Goal: Task Accomplishment & Management: Complete application form

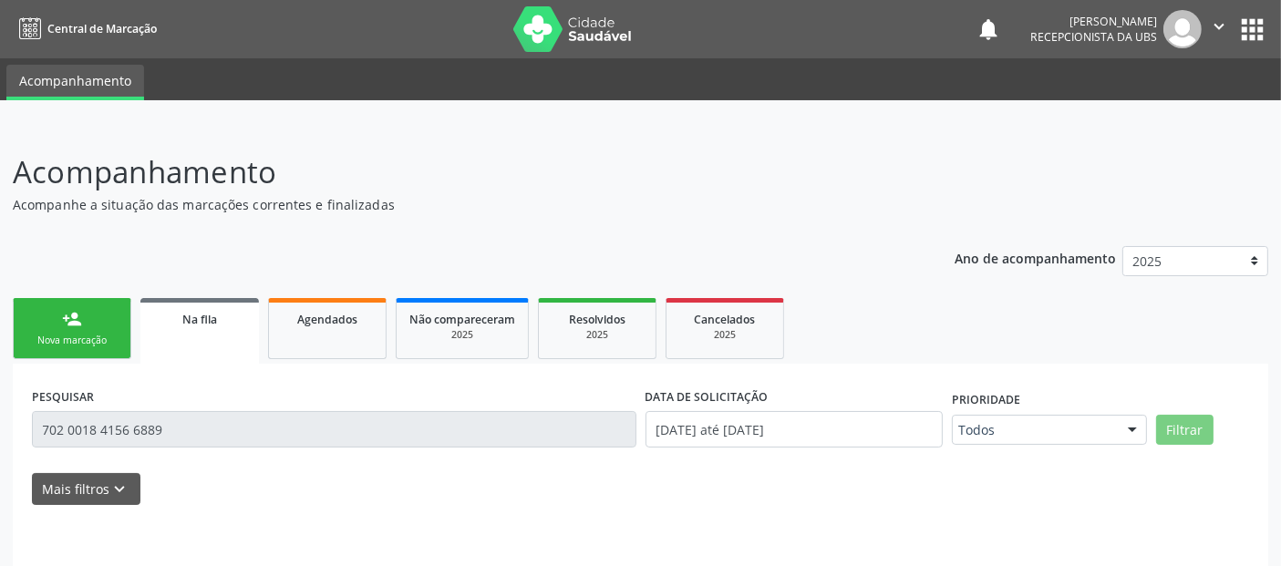
click at [182, 444] on div "PESQUISAR 702 0018 4156 6889" at bounding box center [333, 421] width 613 height 77
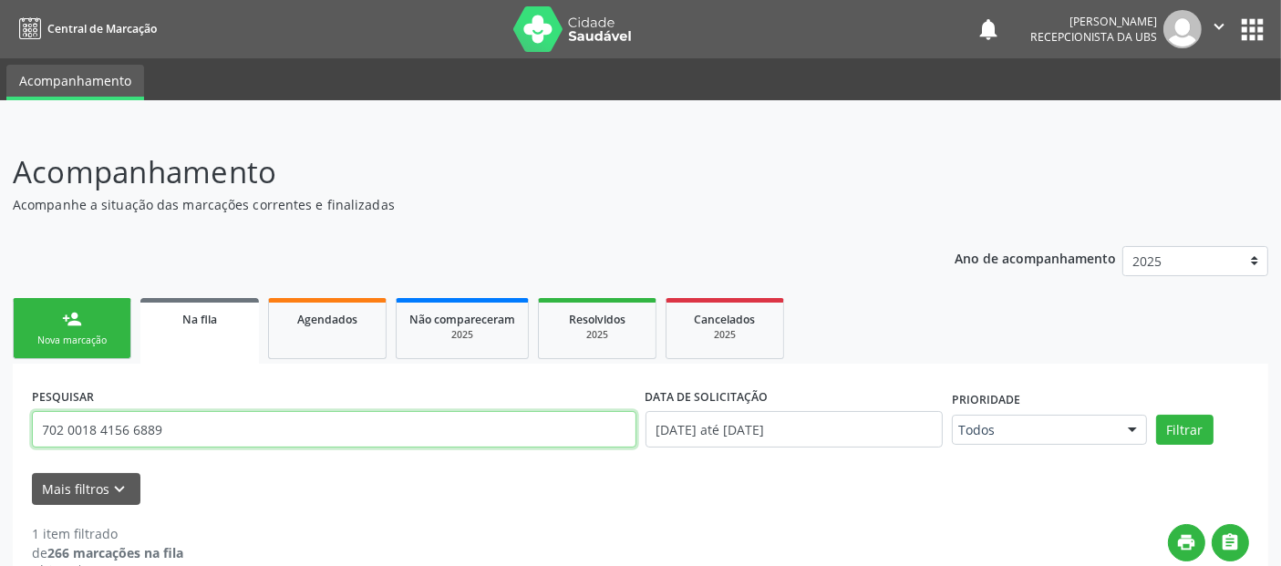
click at [198, 438] on input "702 0018 4156 6889" at bounding box center [334, 429] width 604 height 36
type input "FABRICIO"
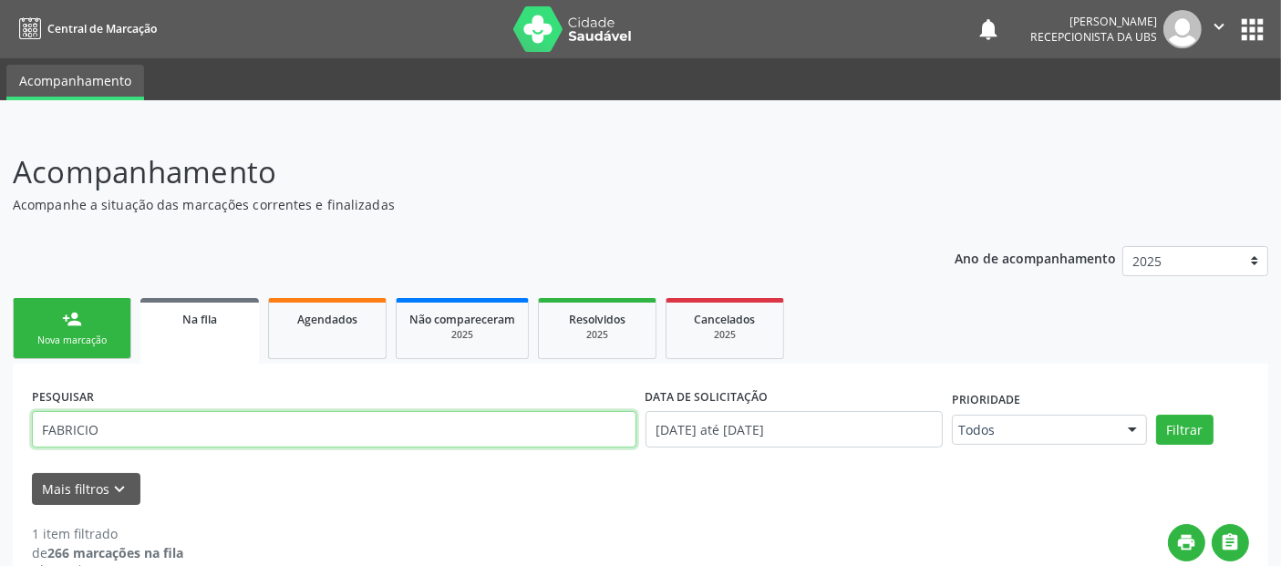
click at [1156, 415] on button "Filtrar" at bounding box center [1184, 430] width 57 height 31
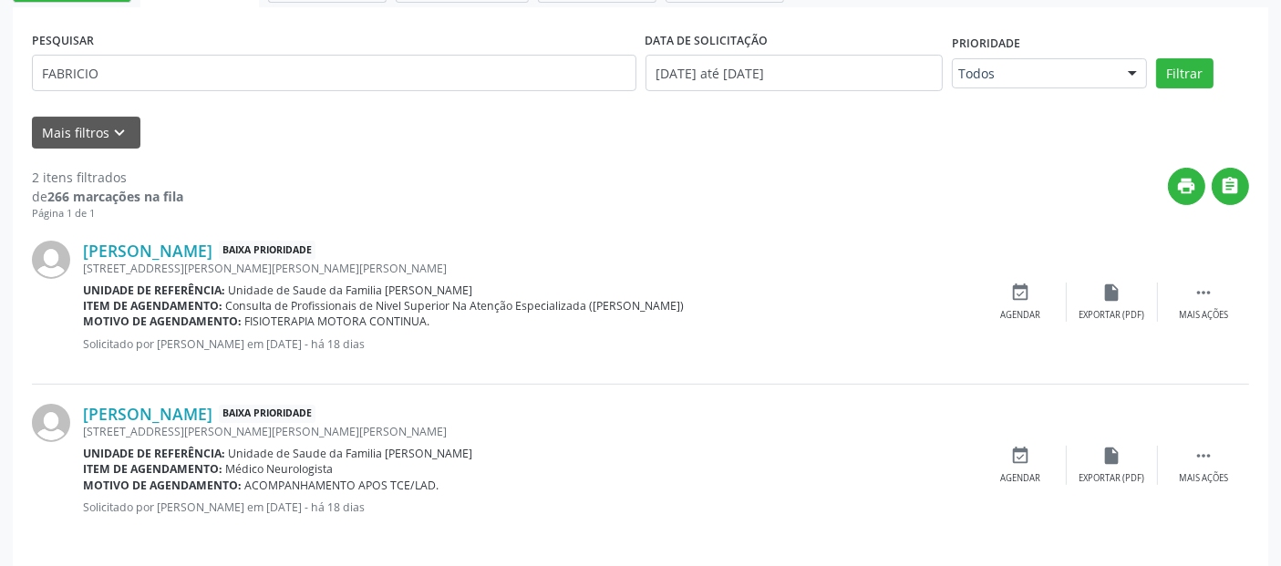
scroll to position [365, 0]
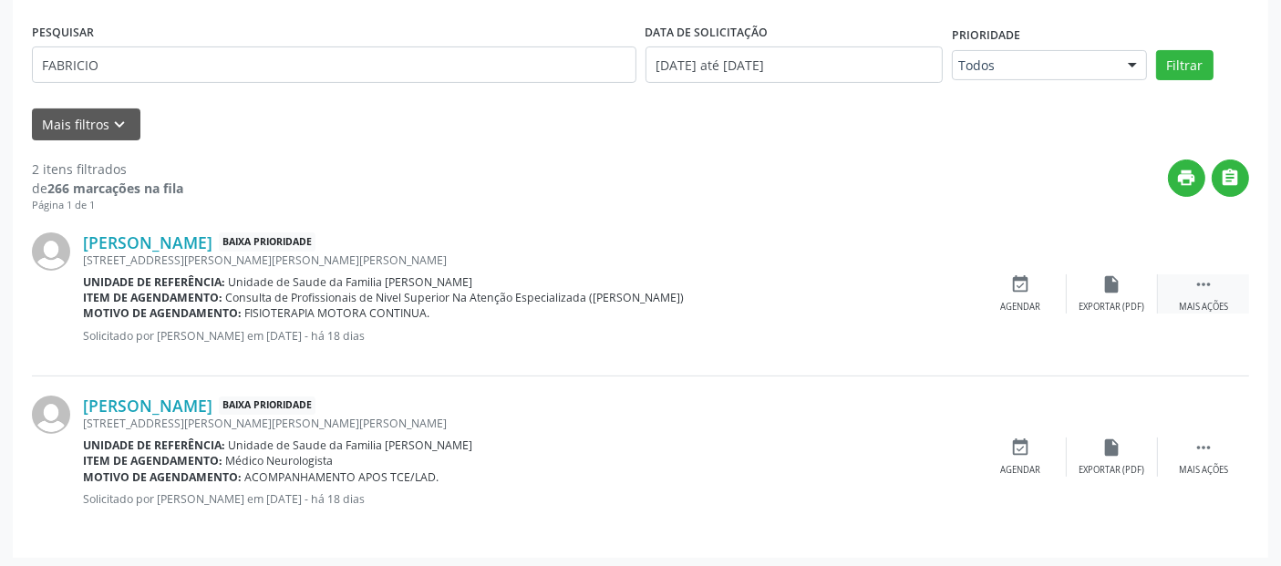
click at [1189, 297] on div " Mais ações" at bounding box center [1203, 293] width 91 height 39
click at [208, 243] on link "[PERSON_NAME]" at bounding box center [147, 242] width 129 height 20
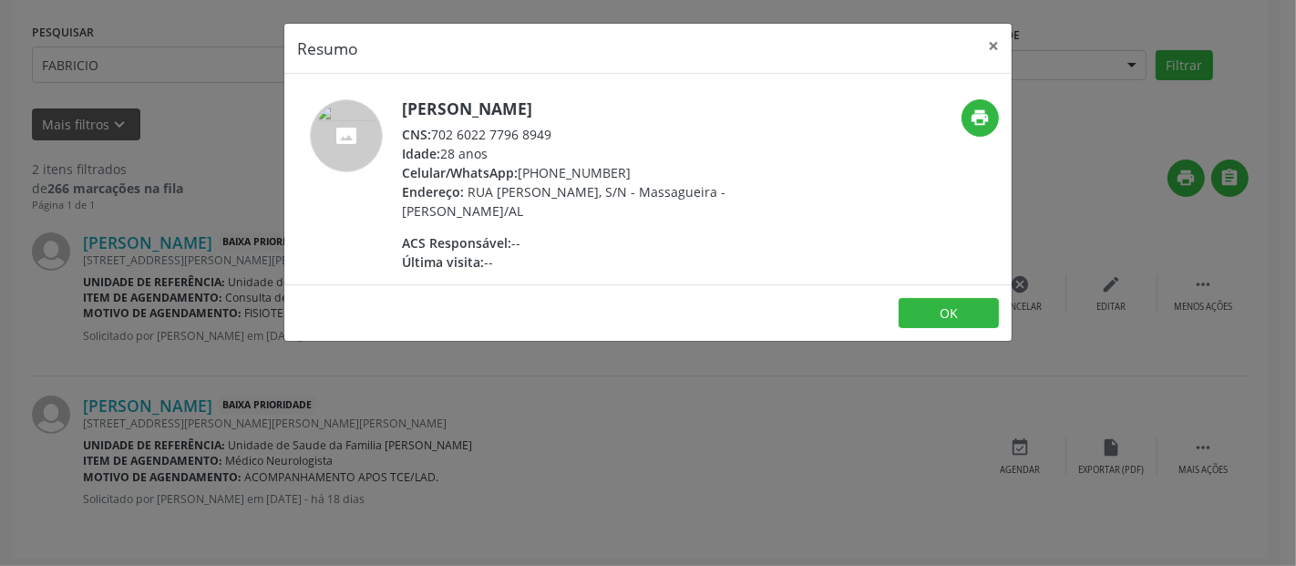
click at [543, 126] on div "CNS: 702 6022 7796 8949" at bounding box center [579, 134] width 355 height 19
click at [530, 137] on div "CNS: 702 6022 7796 8949" at bounding box center [579, 134] width 355 height 19
drag, startPoint x: 434, startPoint y: 131, endPoint x: 551, endPoint y: 135, distance: 117.6
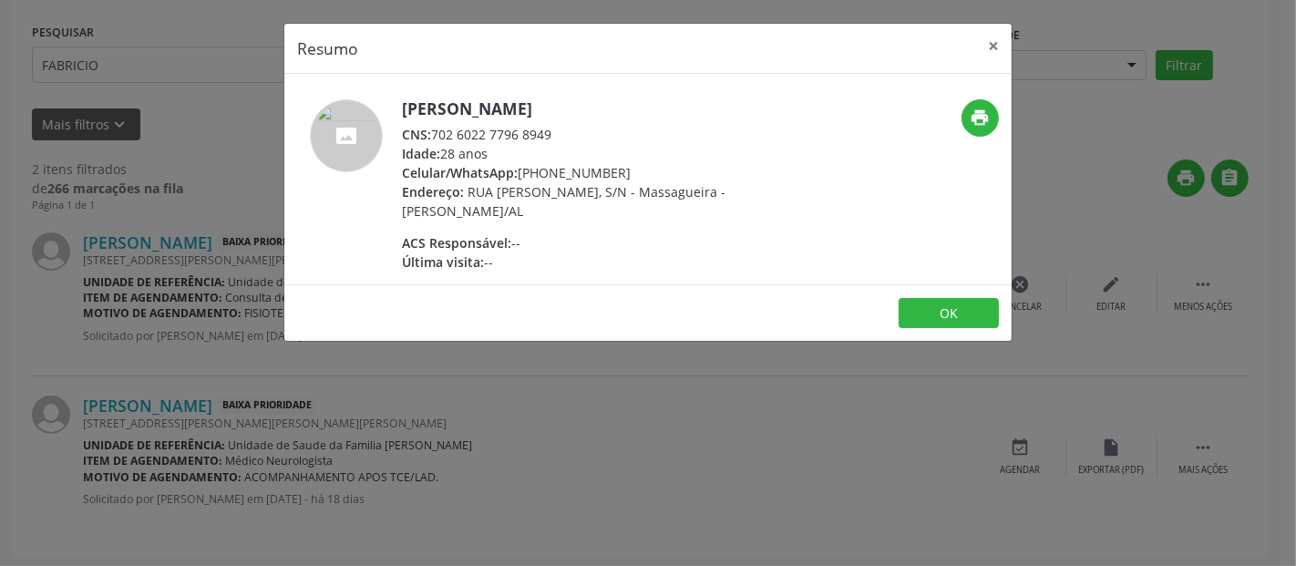
click at [551, 135] on div "CNS: 702 6022 7796 8949" at bounding box center [579, 134] width 355 height 19
copy div "702 6022 7796 8949"
click at [1004, 43] on button "×" at bounding box center [993, 46] width 36 height 45
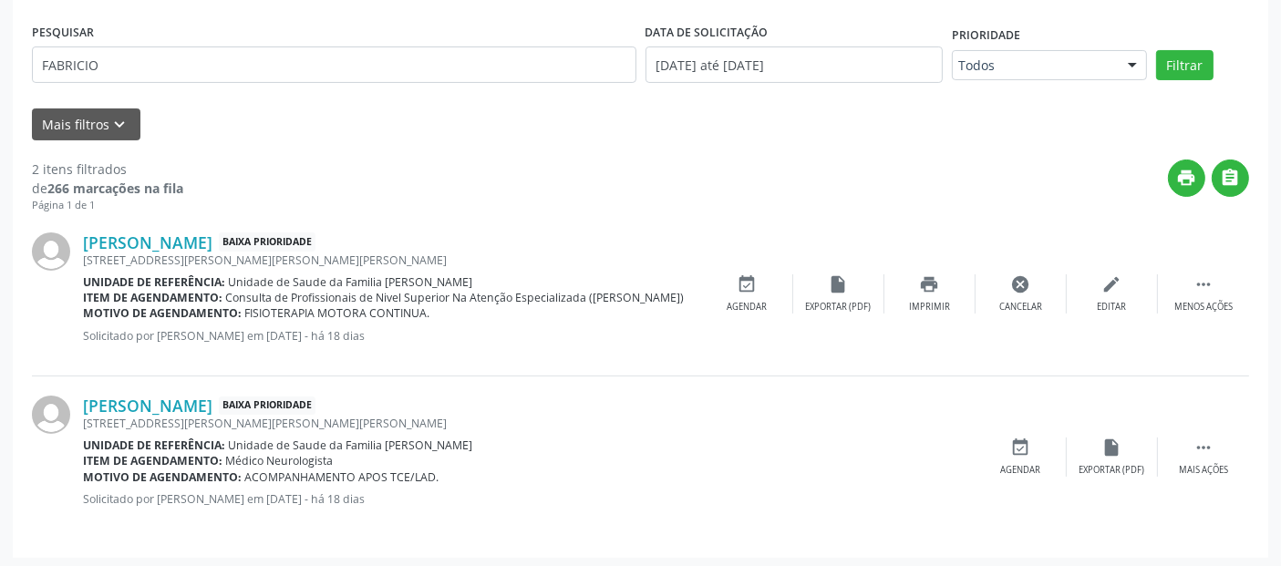
scroll to position [0, 0]
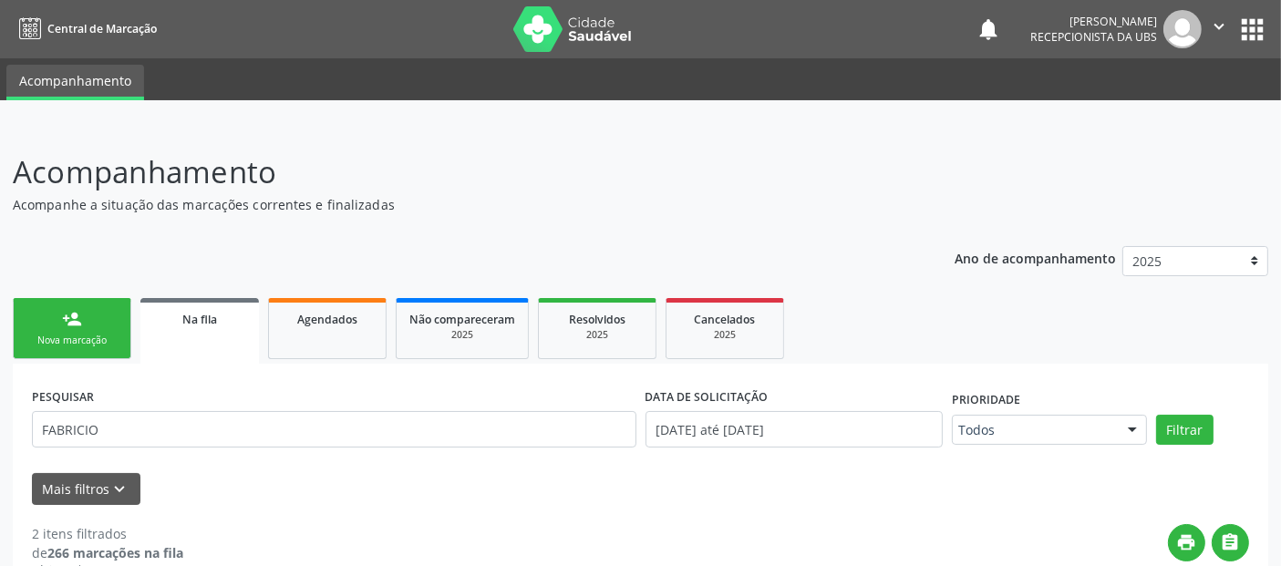
click at [85, 353] on link "person_add Nova marcação" at bounding box center [72, 328] width 118 height 61
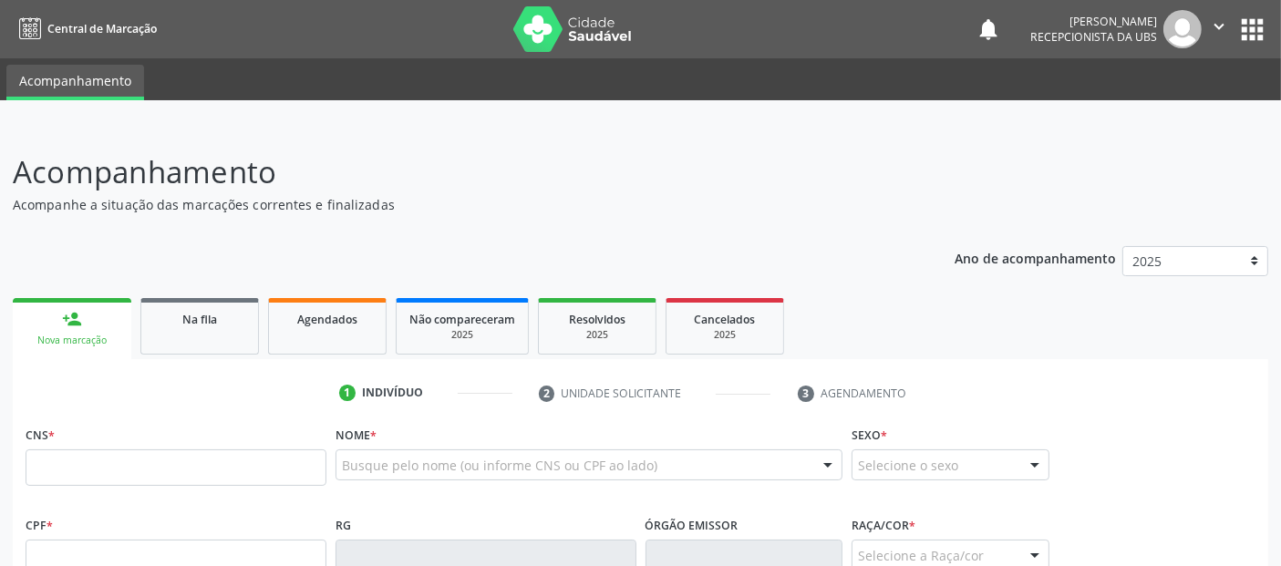
click at [85, 353] on link "person_add Nova marcação" at bounding box center [72, 328] width 118 height 61
click at [64, 449] on input "text" at bounding box center [176, 467] width 301 height 36
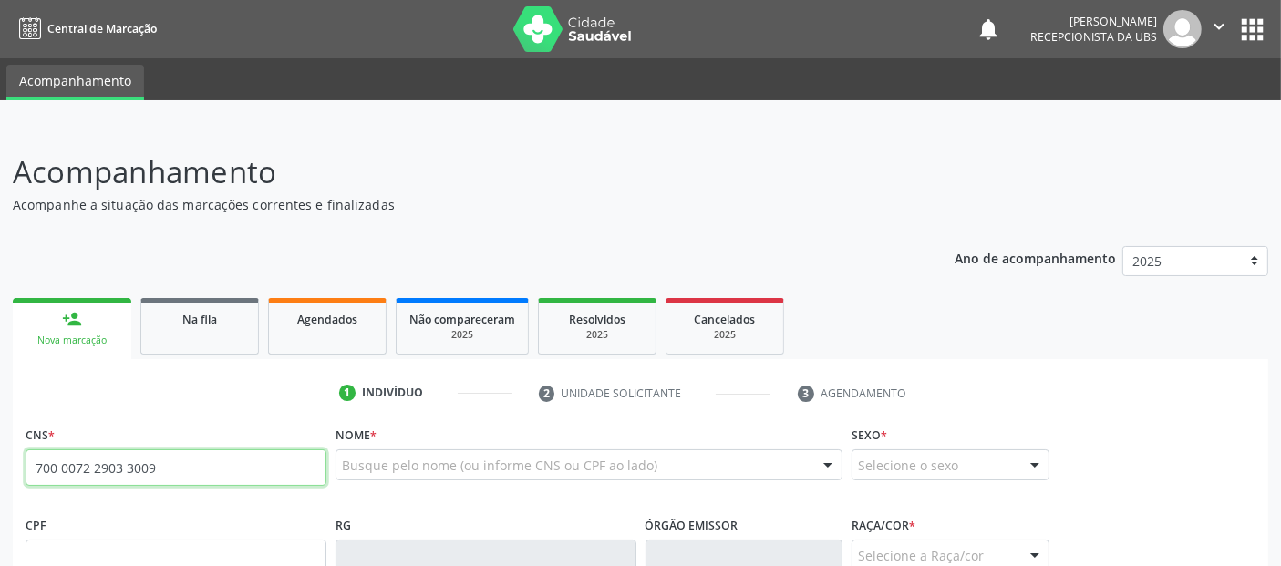
type input "700 0072 2903 3009"
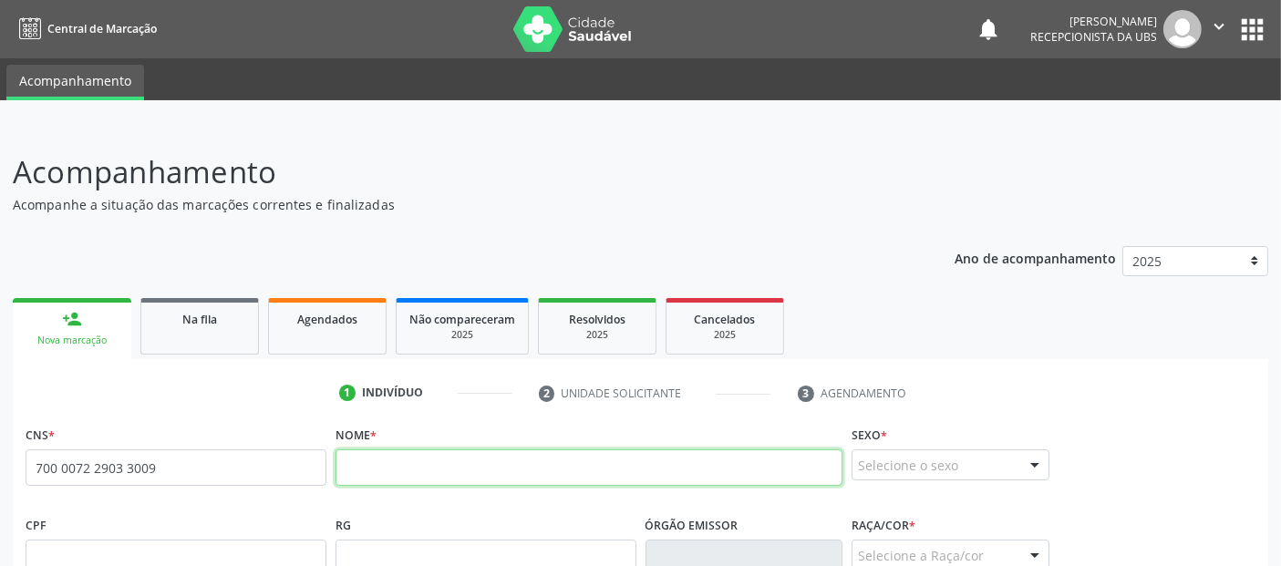
click at [802, 452] on input "text" at bounding box center [588, 467] width 507 height 36
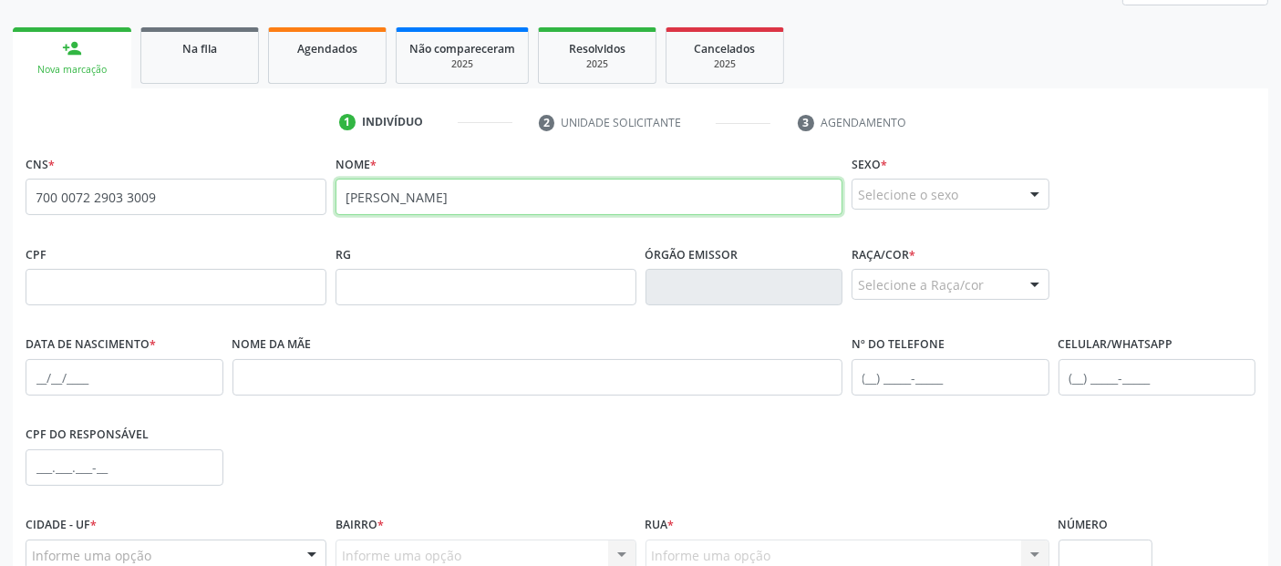
scroll to position [176, 0]
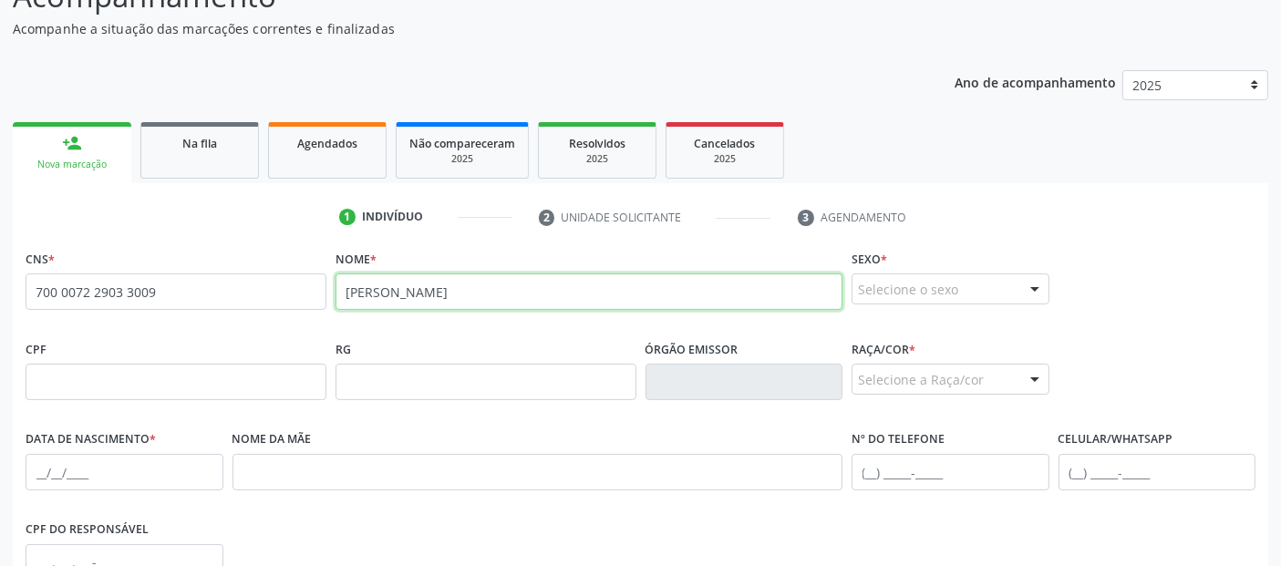
type input "[PERSON_NAME]"
click at [963, 294] on div "Selecione o sexo" at bounding box center [950, 288] width 198 height 31
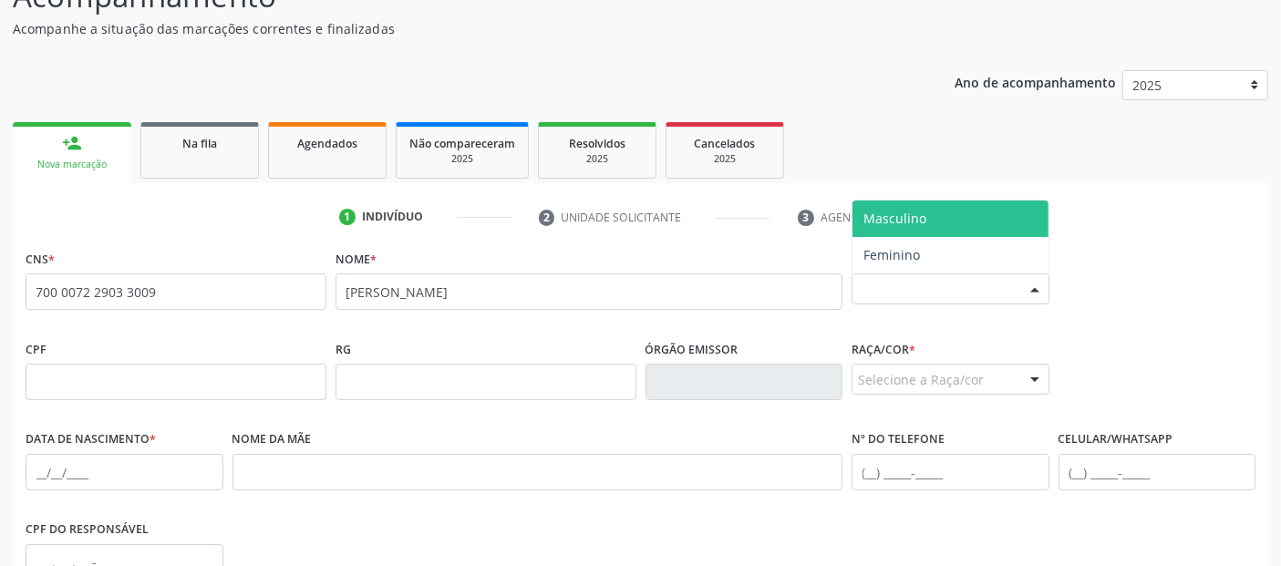
click at [937, 223] on span "Masculino" at bounding box center [950, 219] width 196 height 36
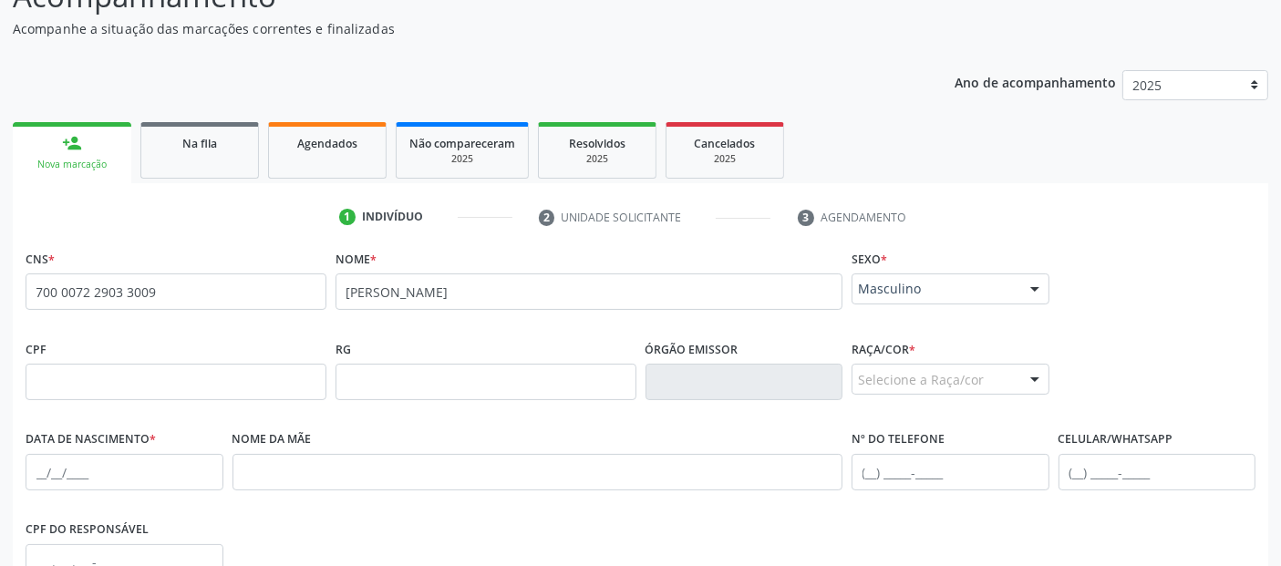
click at [870, 277] on div "Masculino" at bounding box center [950, 288] width 198 height 31
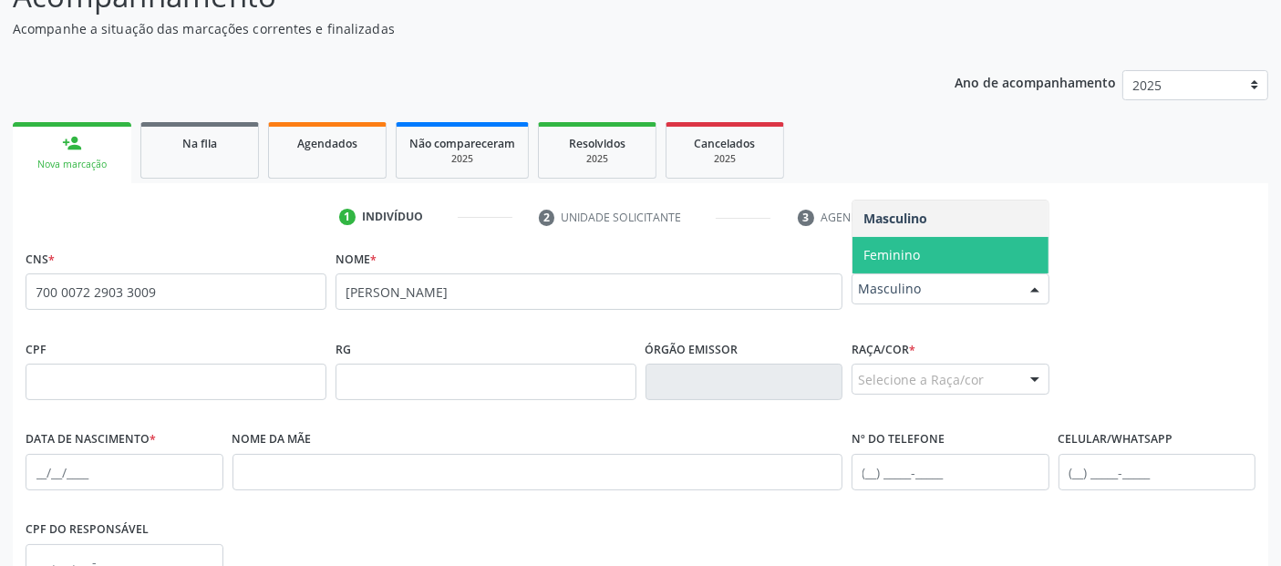
click at [888, 262] on span "Feminino" at bounding box center [891, 254] width 57 height 17
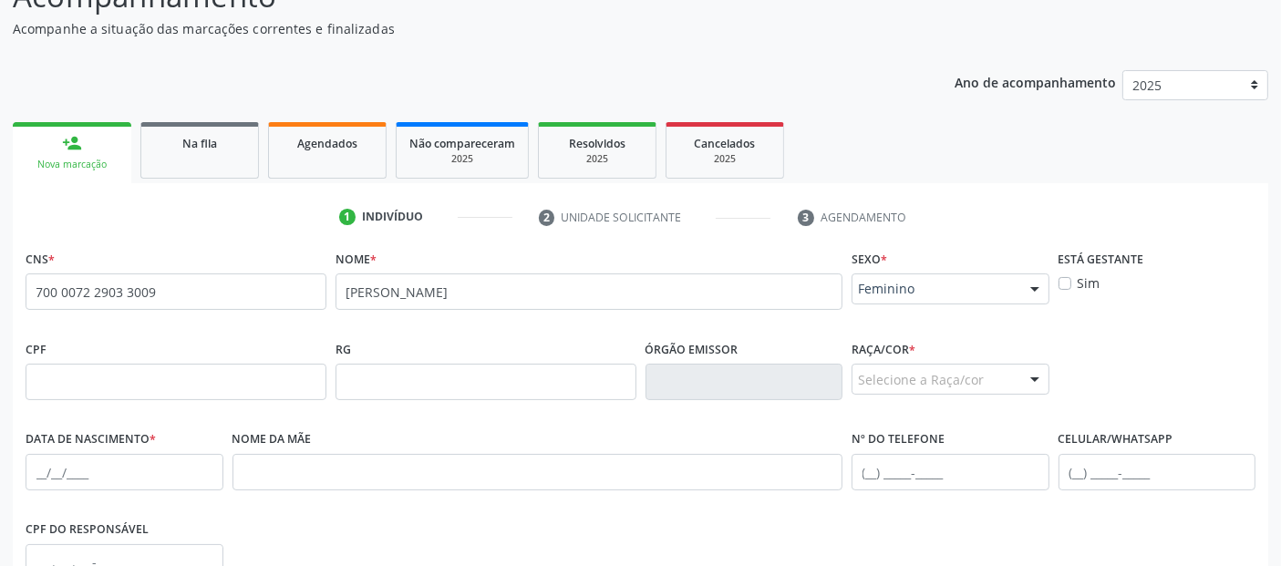
click at [879, 377] on div "Selecione a Raça/cor" at bounding box center [950, 379] width 198 height 31
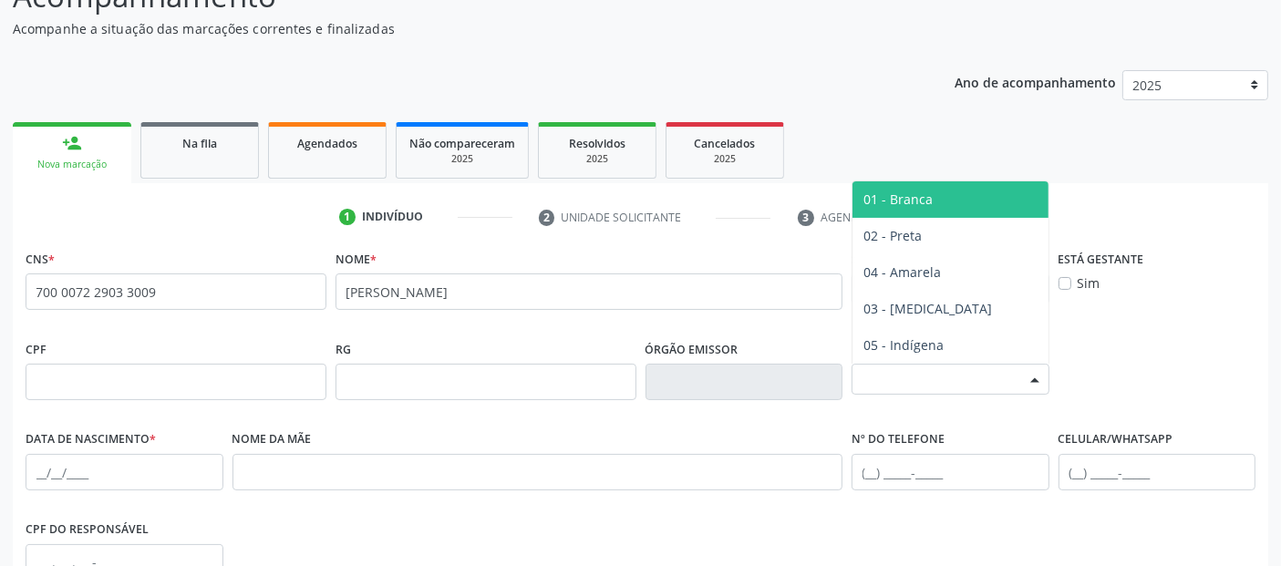
click at [910, 203] on span "01 - Branca" at bounding box center [897, 198] width 69 height 17
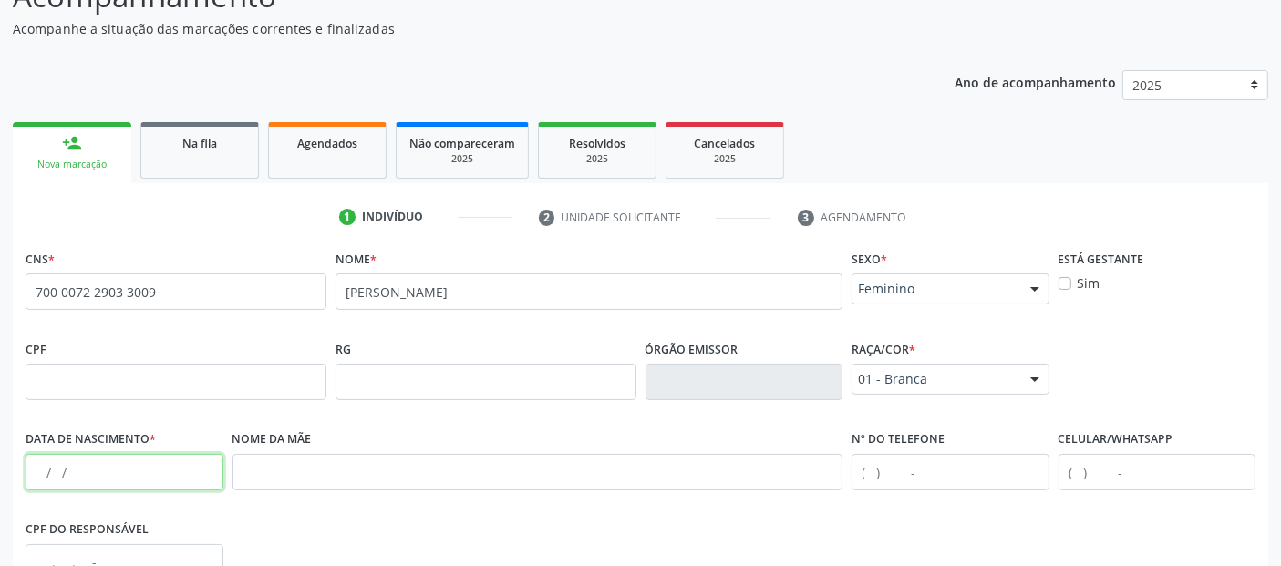
click at [38, 466] on input "text" at bounding box center [125, 472] width 198 height 36
type input "[DATE]"
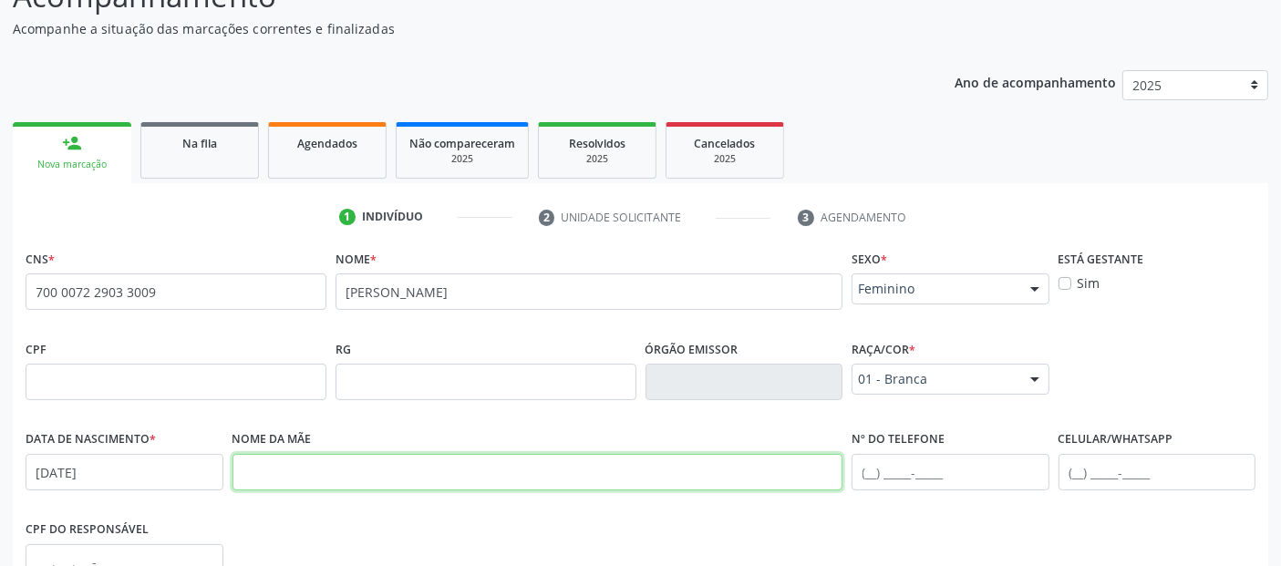
click at [377, 475] on input "text" at bounding box center [537, 472] width 611 height 36
type input "[PERSON_NAME]"
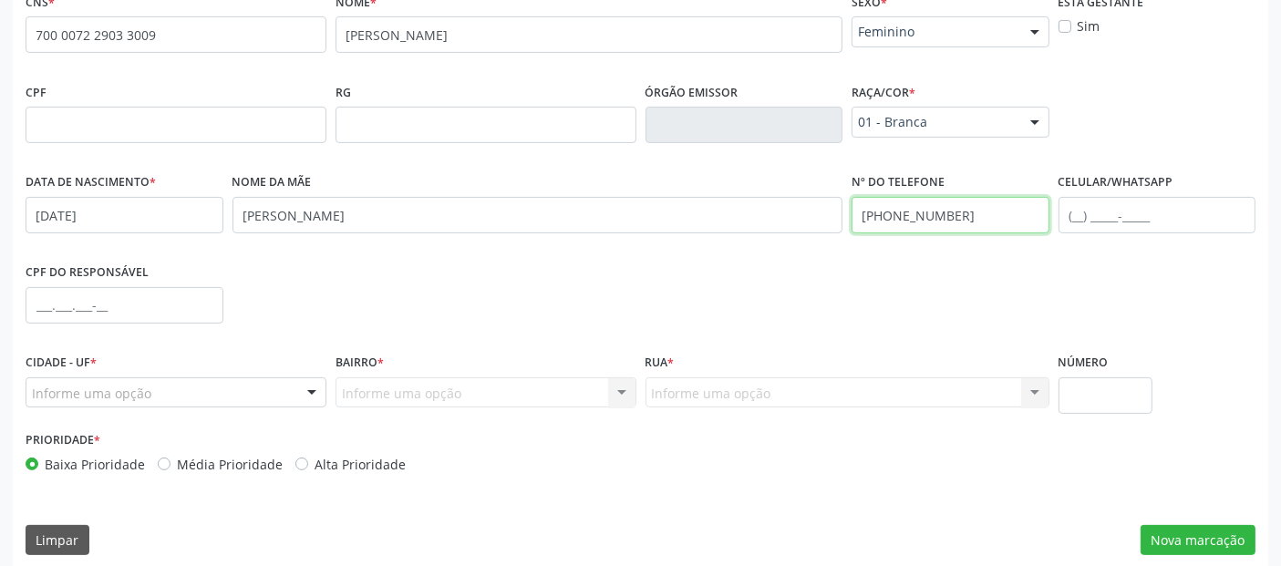
scroll to position [446, 0]
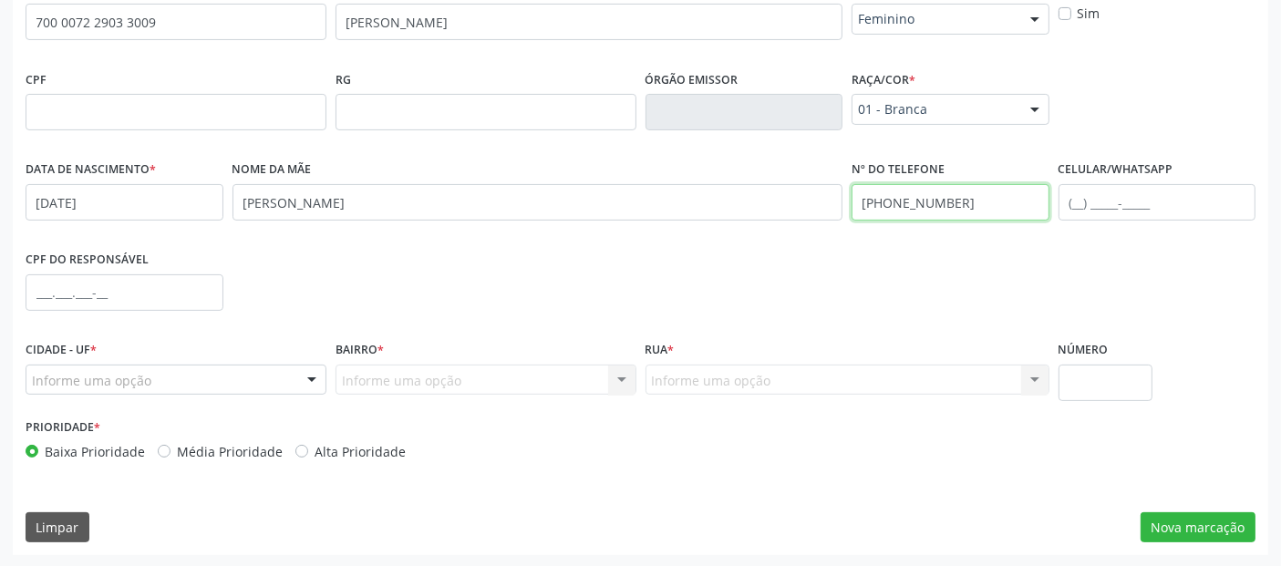
type input "[PHONE_NUMBER]"
click at [222, 378] on div "Informe uma opção" at bounding box center [176, 380] width 301 height 31
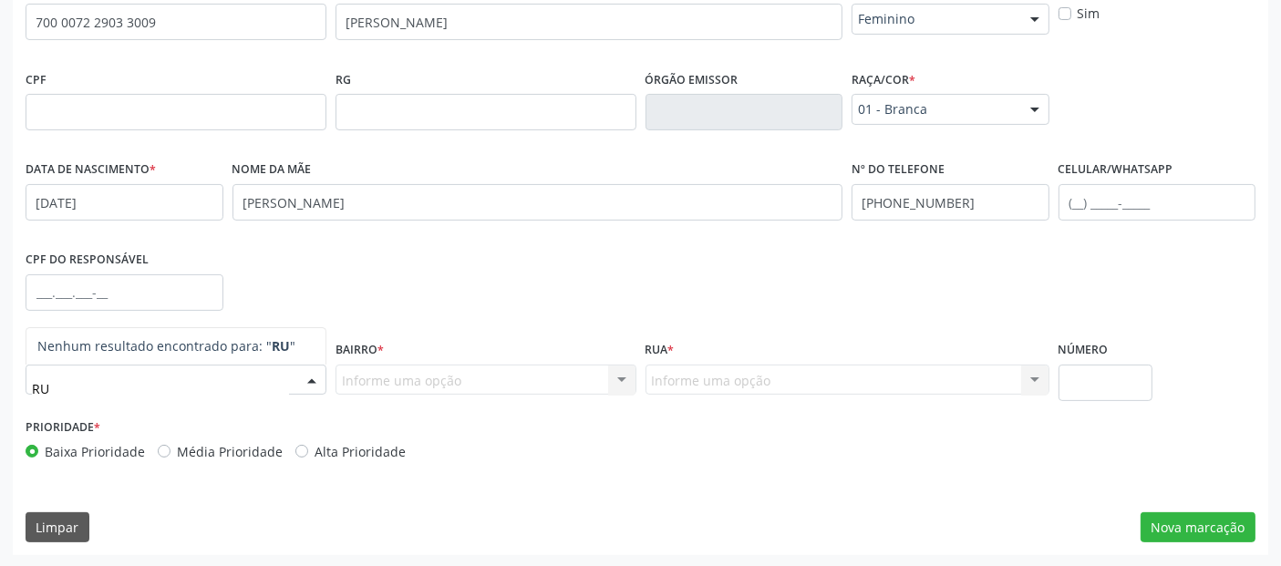
type input "R"
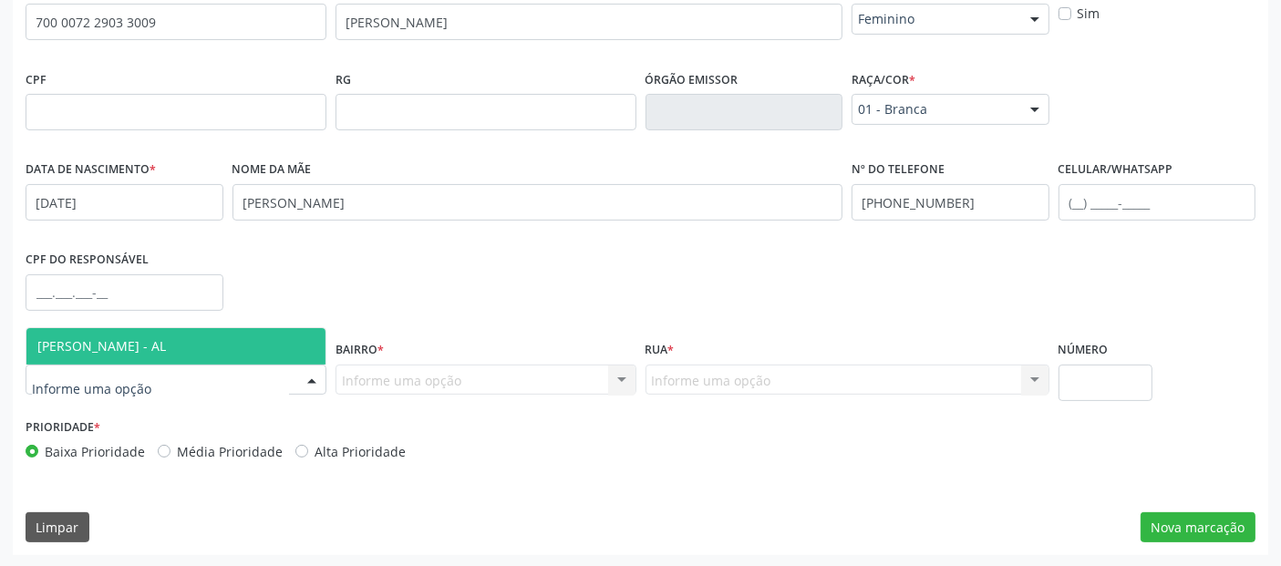
click at [263, 344] on span "[PERSON_NAME] - AL" at bounding box center [175, 346] width 299 height 36
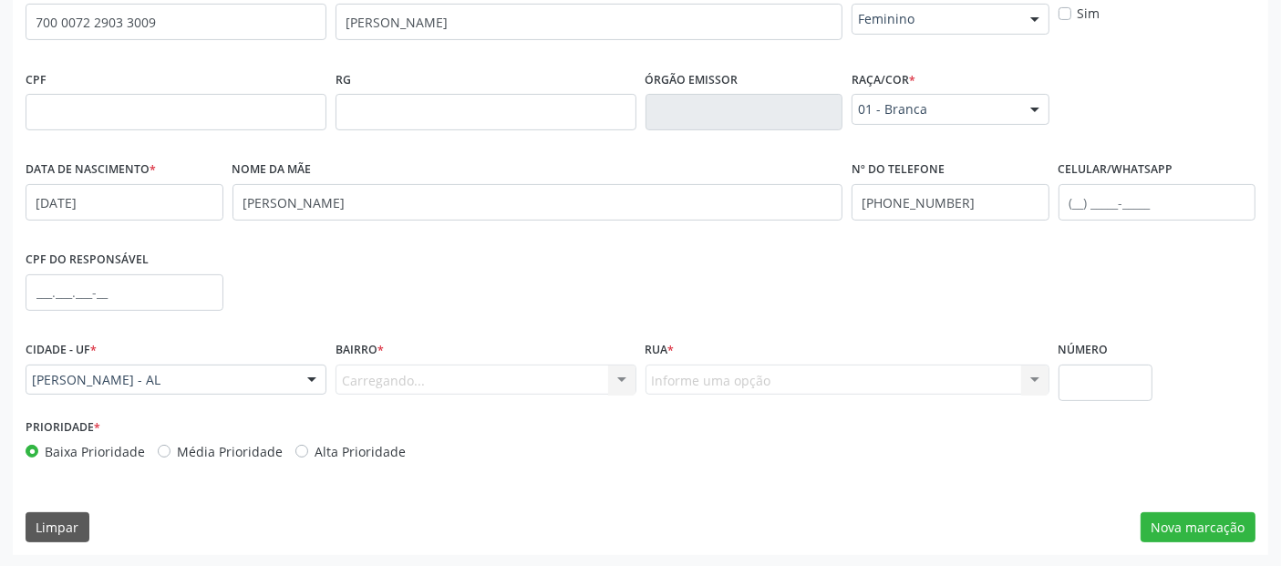
click at [413, 392] on div "Carregando... Nenhum resultado encontrado para: " " Nenhuma opção encontrada. D…" at bounding box center [485, 380] width 301 height 31
click at [424, 386] on div "Carregando... Nenhum resultado encontrado para: " " Nenhuma opção encontrada. D…" at bounding box center [485, 380] width 301 height 31
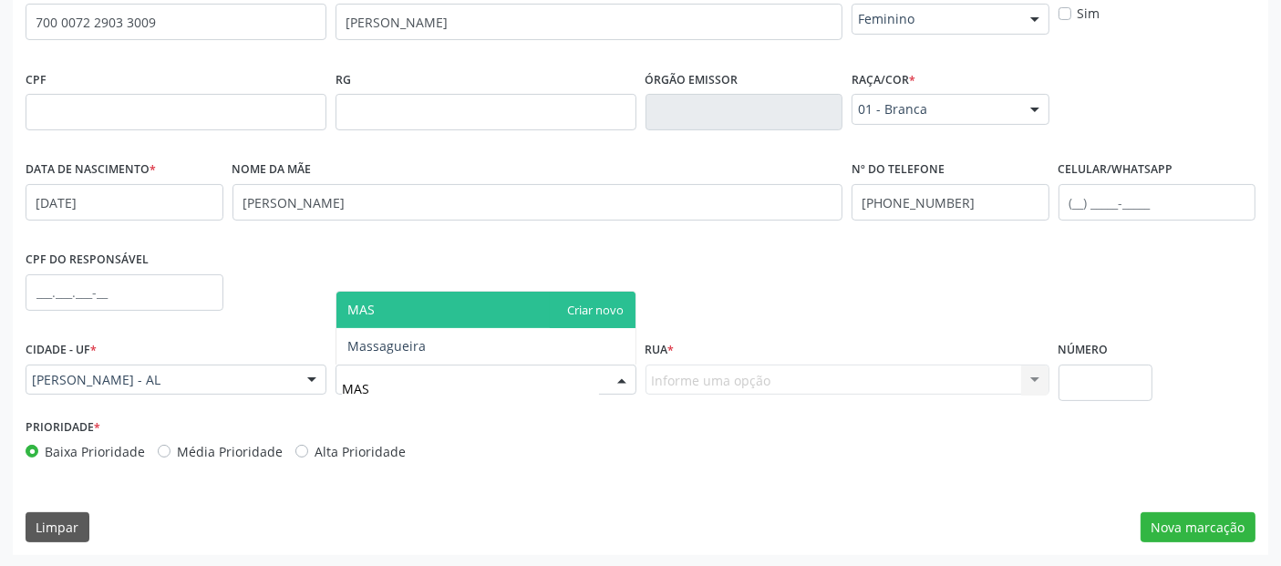
type input "MASS"
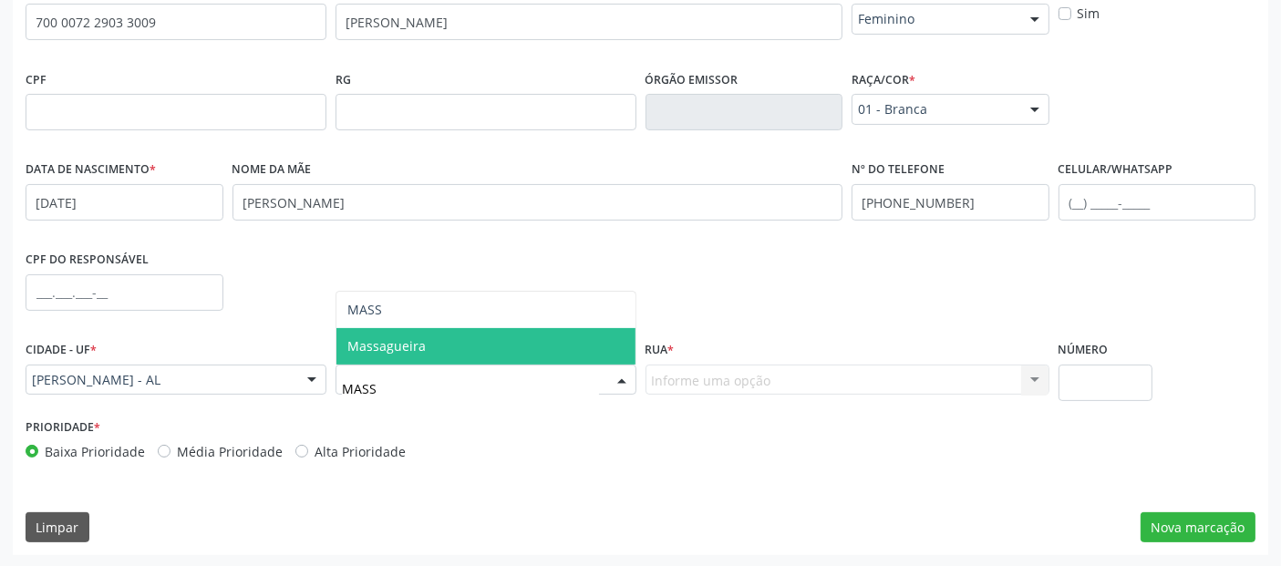
click at [469, 355] on span "Massagueira" at bounding box center [485, 346] width 299 height 36
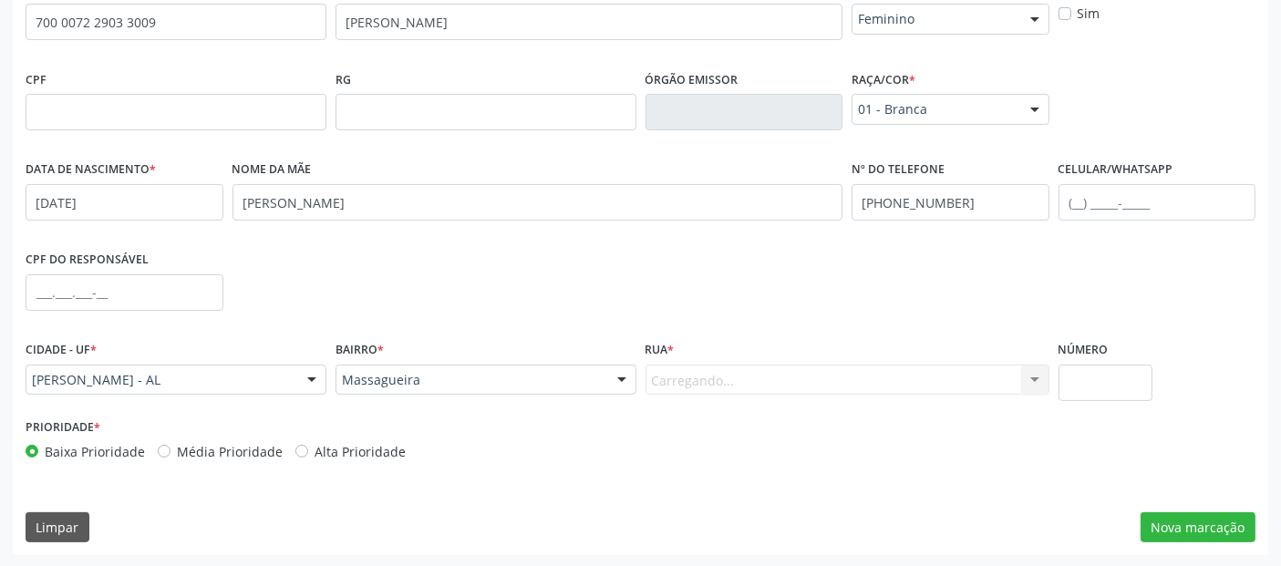
click at [669, 375] on div "Carregando... Nenhum resultado encontrado para: " " Nenhuma opção encontrada. D…" at bounding box center [847, 380] width 404 height 31
click at [771, 374] on div "Informe uma opção" at bounding box center [847, 380] width 404 height 31
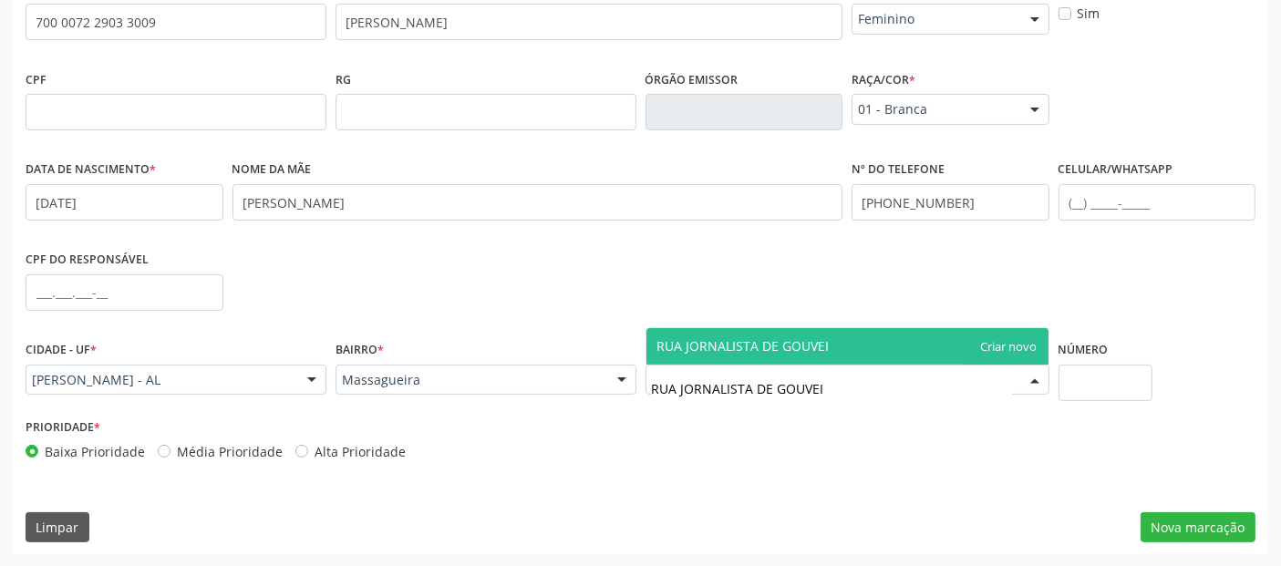
type input "RUA JORNALISTA DE GOUVEIA"
click at [1032, 336] on span "RUA JORNALISTA DE GOUVEIA" at bounding box center [847, 346] width 402 height 36
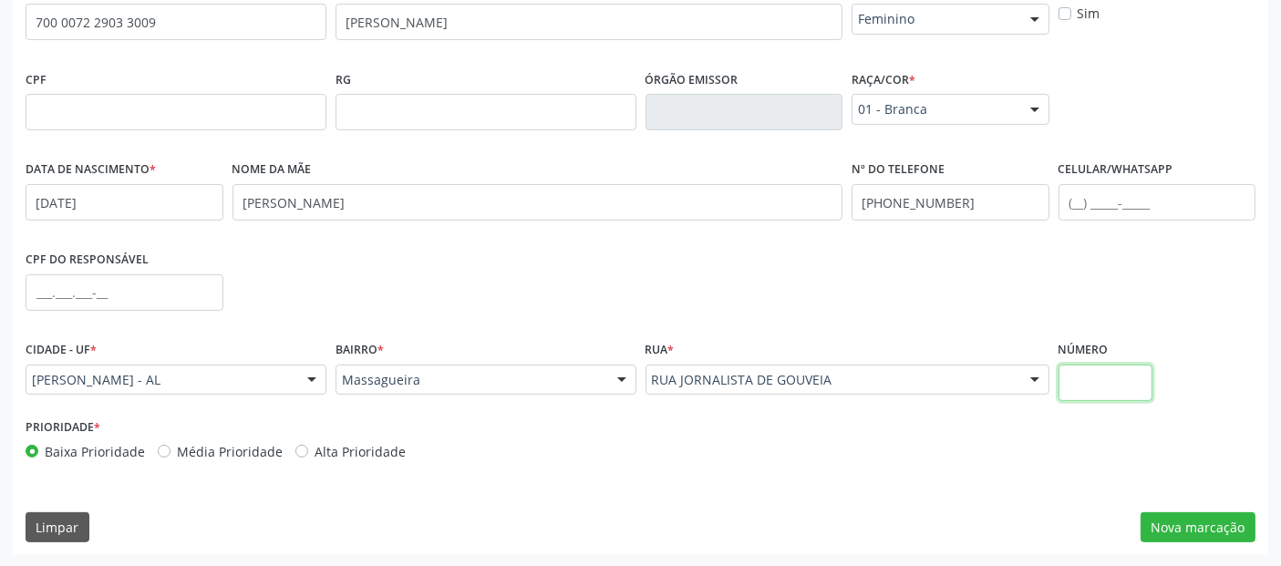
click at [1107, 384] on input "text" at bounding box center [1105, 383] width 94 height 36
type input "1010"
click at [1179, 530] on button "Nova marcação" at bounding box center [1197, 527] width 115 height 31
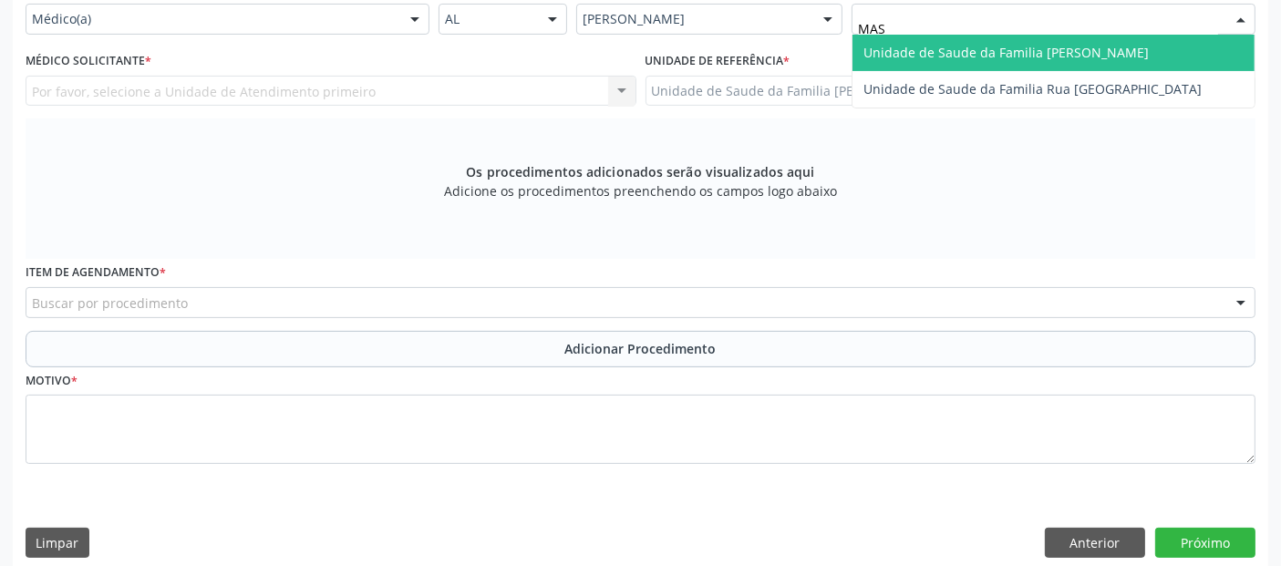
type input "MASS"
click at [903, 37] on span "Unidade de Saude da Familia [PERSON_NAME]" at bounding box center [1053, 53] width 402 height 36
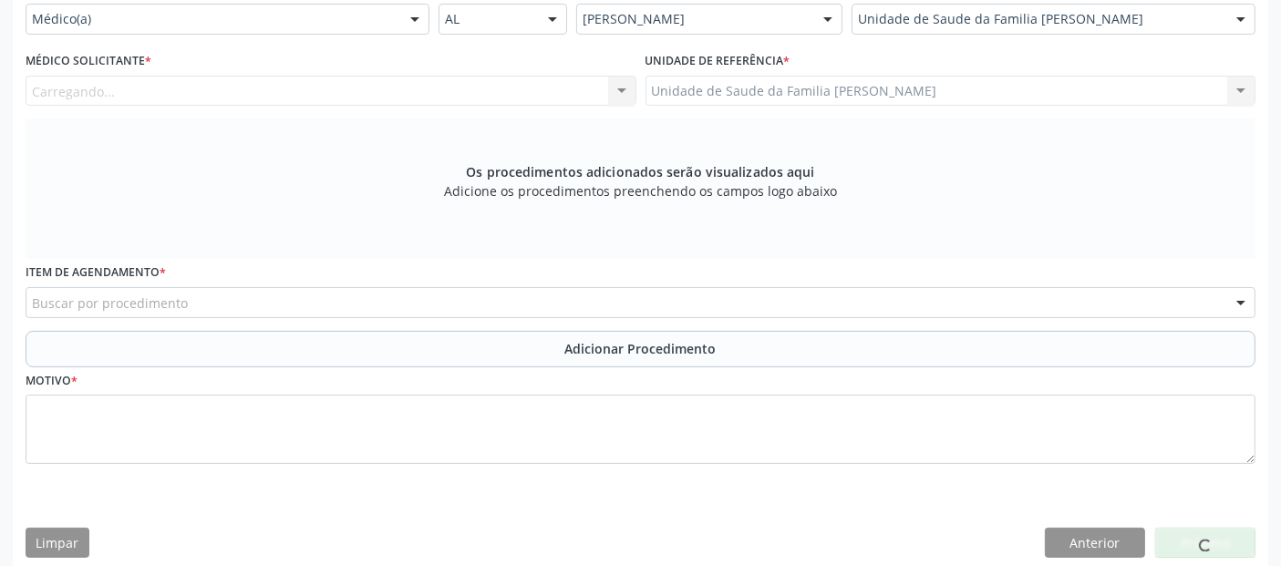
click at [156, 108] on div "Médico Solicitante * [GEOGRAPHIC_DATA]... Nenhum resultado encontrado para: " "…" at bounding box center [331, 82] width 620 height 71
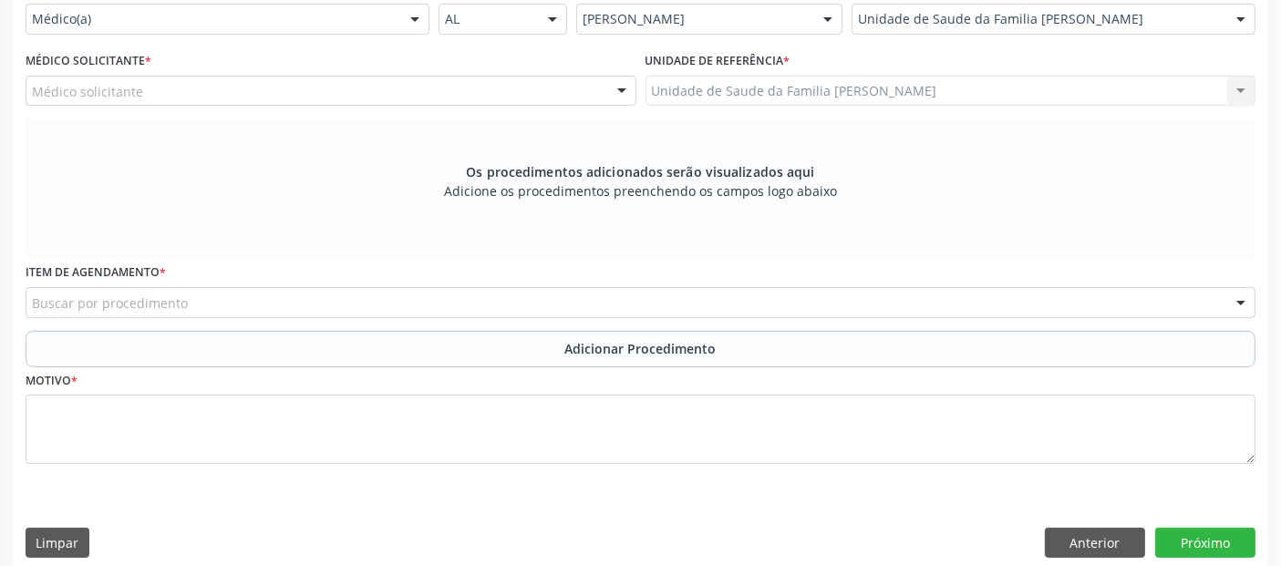
click at [149, 95] on div "Médico solicitante" at bounding box center [331, 91] width 611 height 31
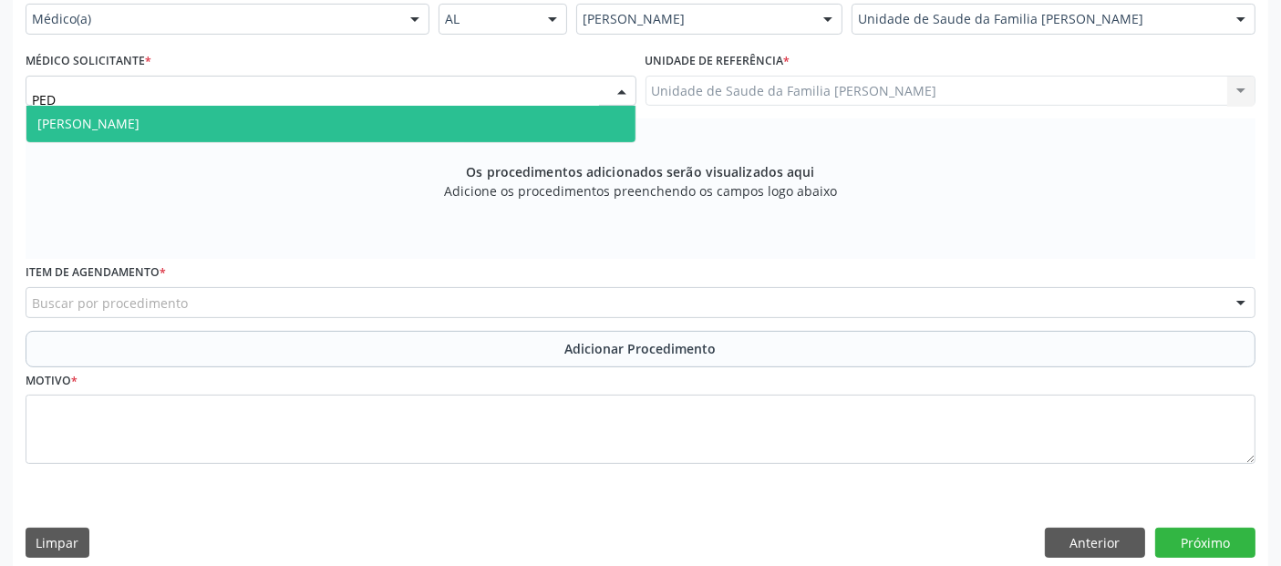
type input "PEDR"
click at [139, 123] on span "[PERSON_NAME]" at bounding box center [88, 123] width 102 height 17
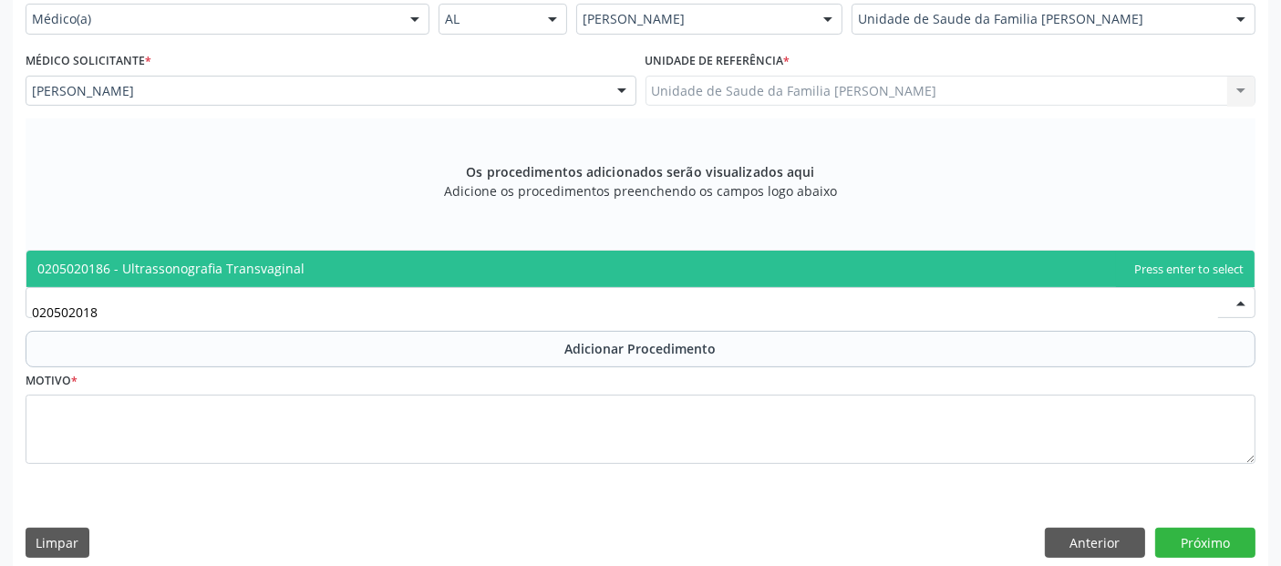
type input "0205020186"
click at [248, 260] on span "0205020186 - Ultrassonografia Transvaginal" at bounding box center [170, 268] width 267 height 17
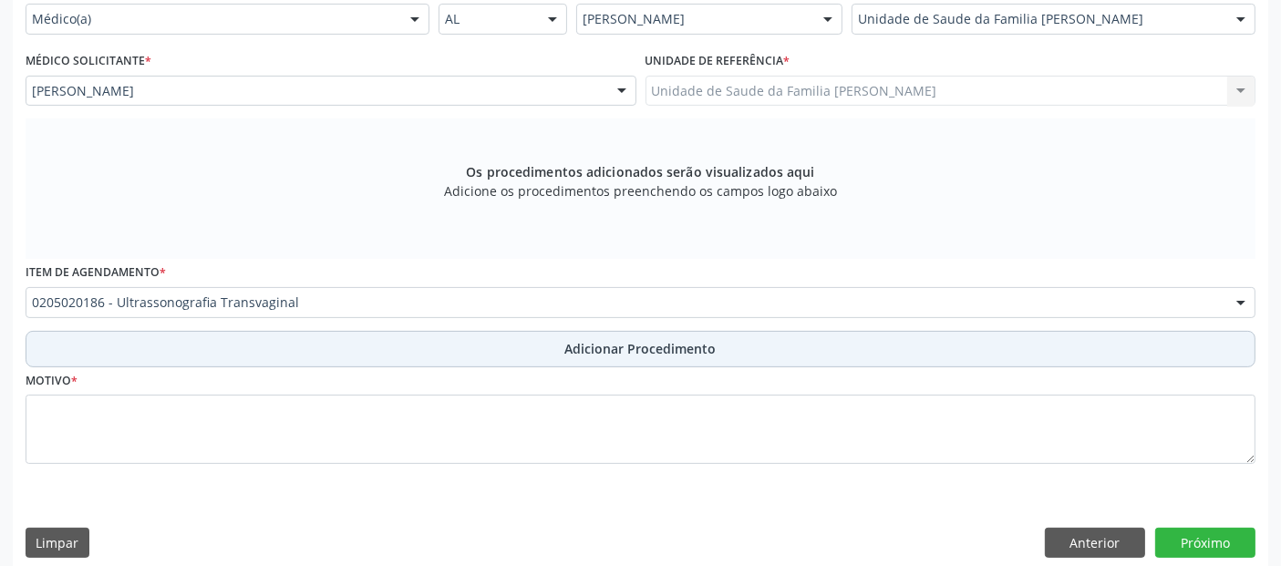
click at [263, 360] on button "Adicionar Procedimento" at bounding box center [641, 349] width 1230 height 36
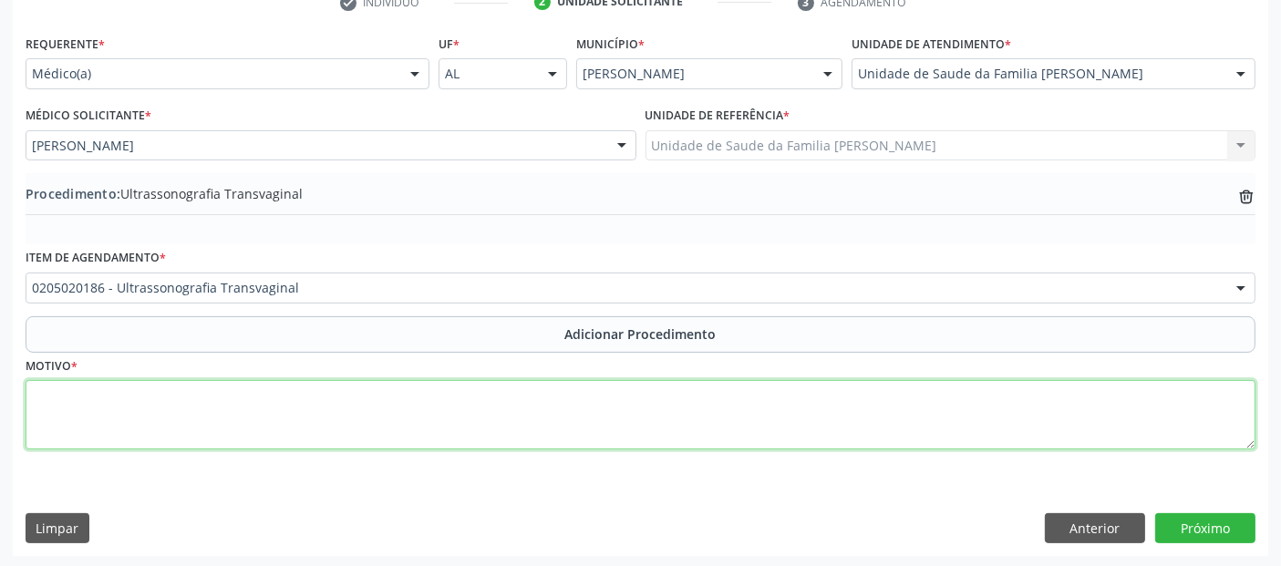
click at [242, 403] on textarea at bounding box center [641, 414] width 1230 height 69
type textarea "SANGRAMENTO MESTRUAL ANORMAL + DISPAREUNIA."
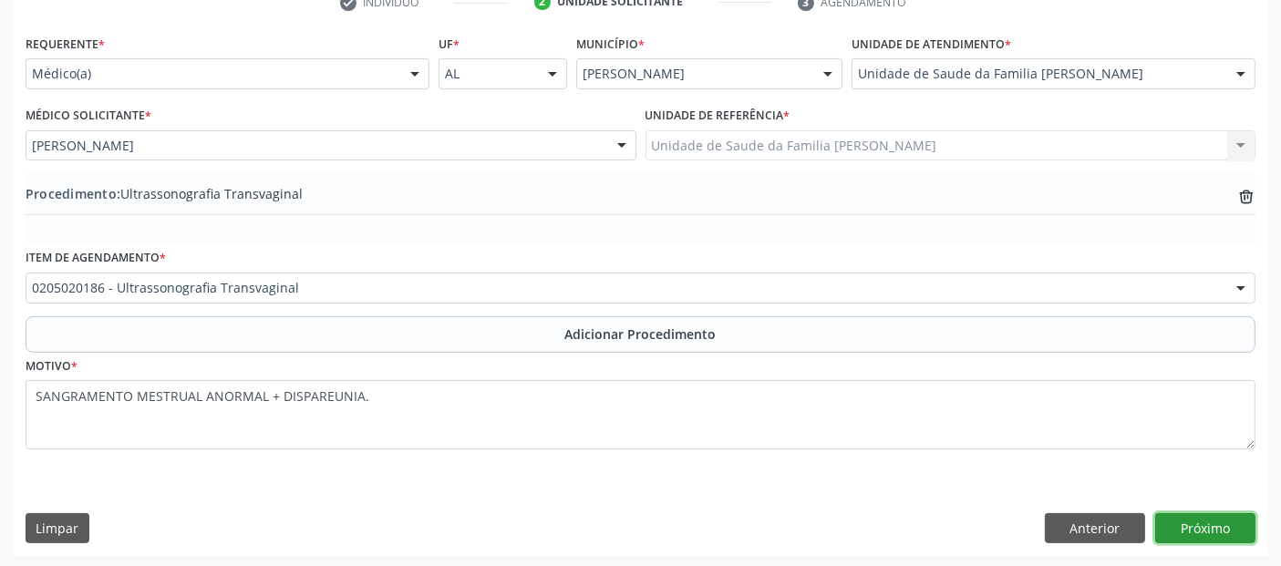
click at [1198, 526] on button "Próximo" at bounding box center [1205, 528] width 100 height 31
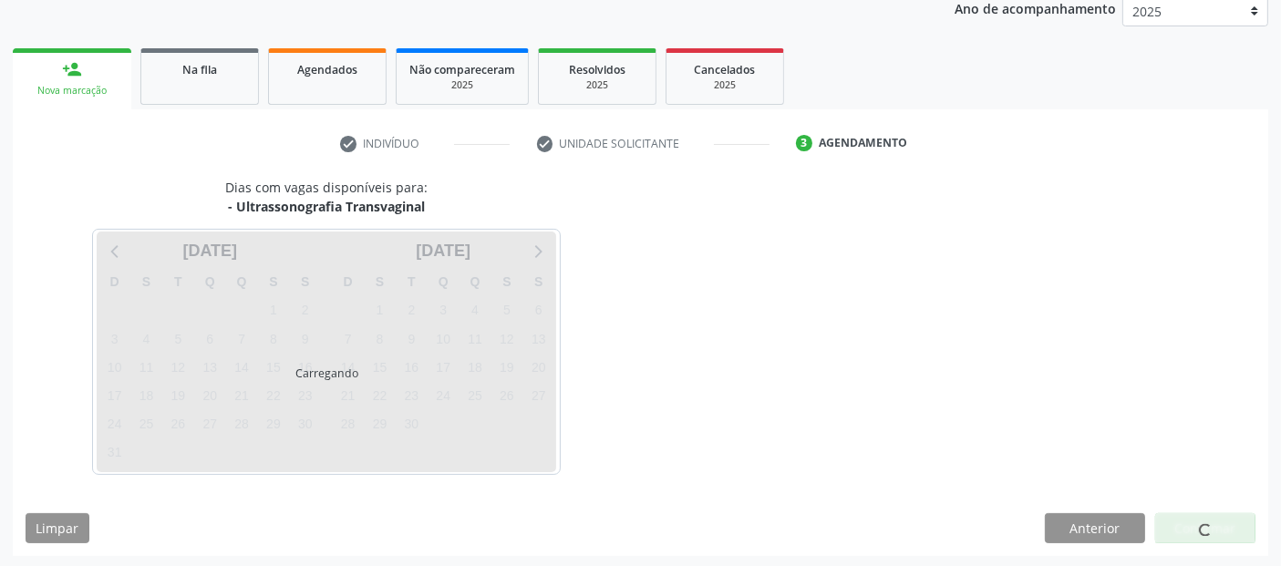
scroll to position [304, 0]
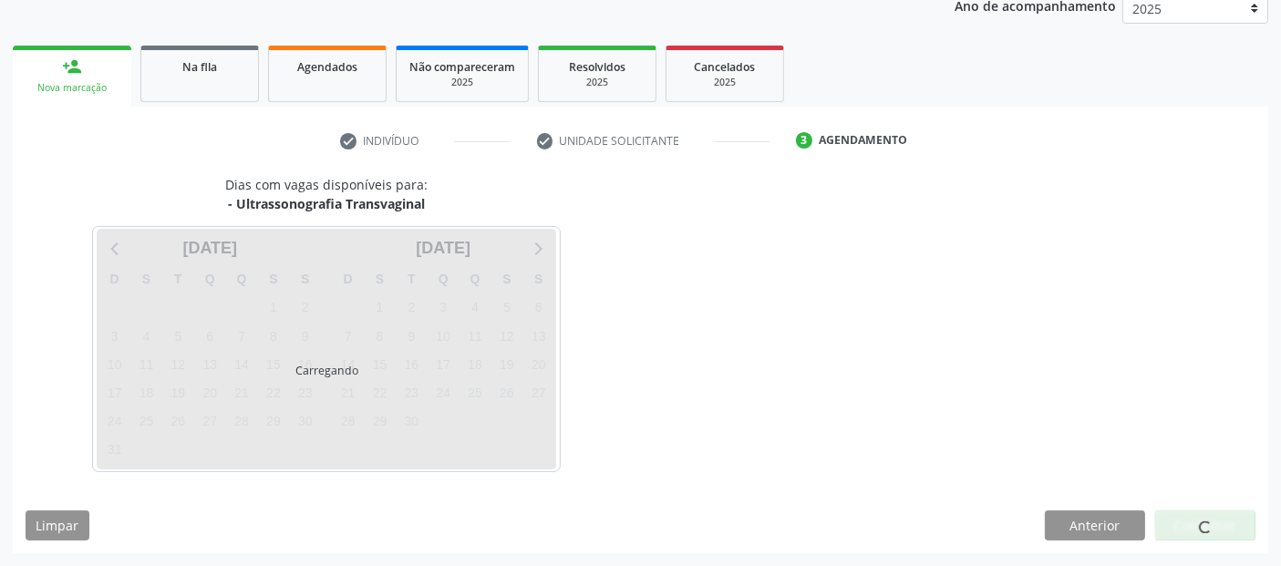
click at [1198, 526] on div at bounding box center [1205, 525] width 100 height 31
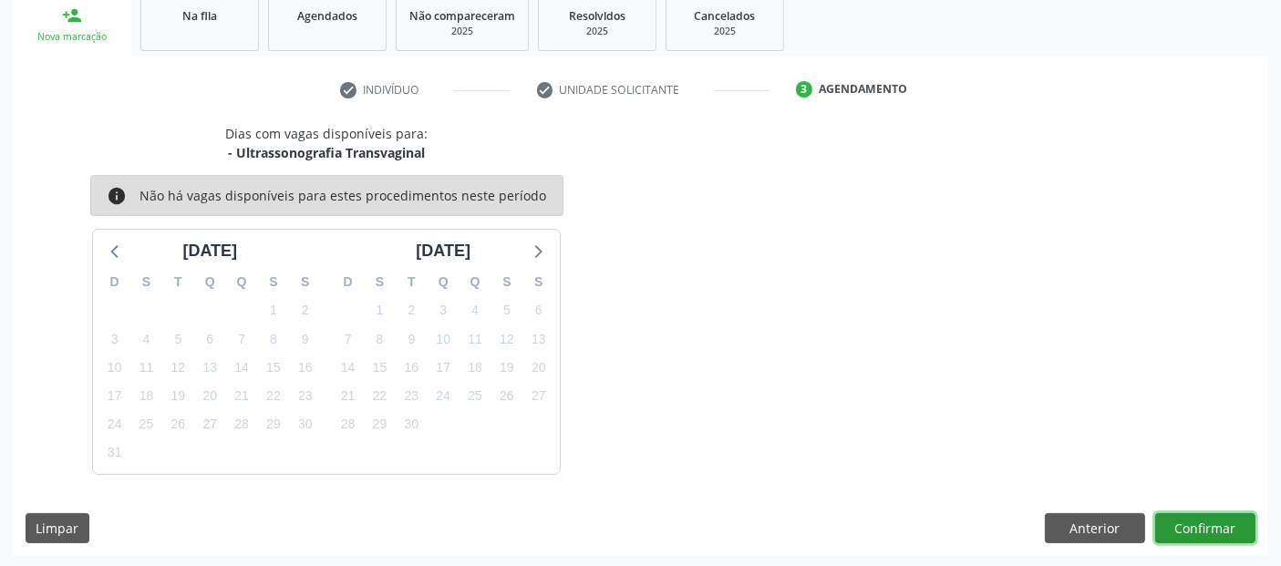
click at [1198, 526] on button "Confirmar" at bounding box center [1205, 528] width 100 height 31
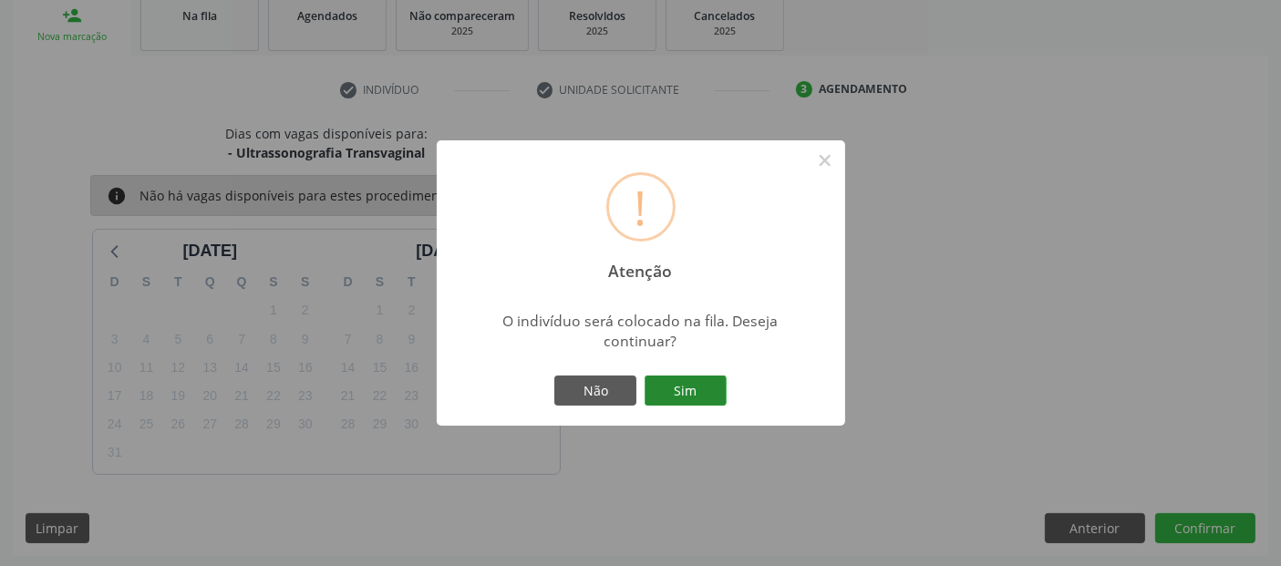
click at [662, 386] on button "Sim" at bounding box center [685, 391] width 82 height 31
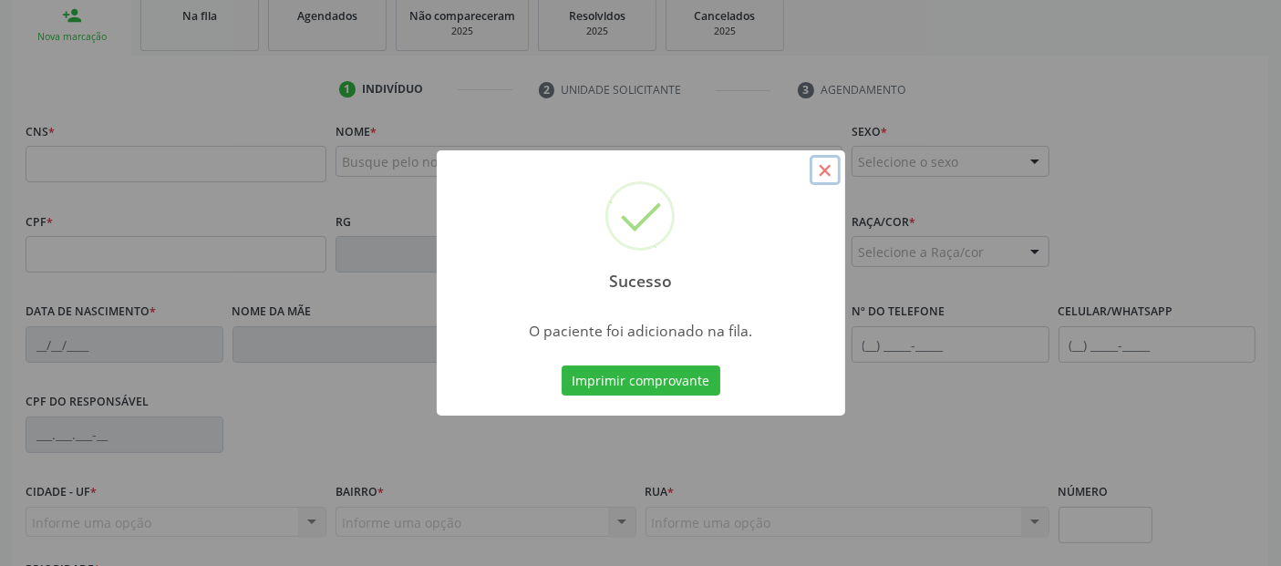
click at [824, 173] on button "×" at bounding box center [824, 170] width 31 height 31
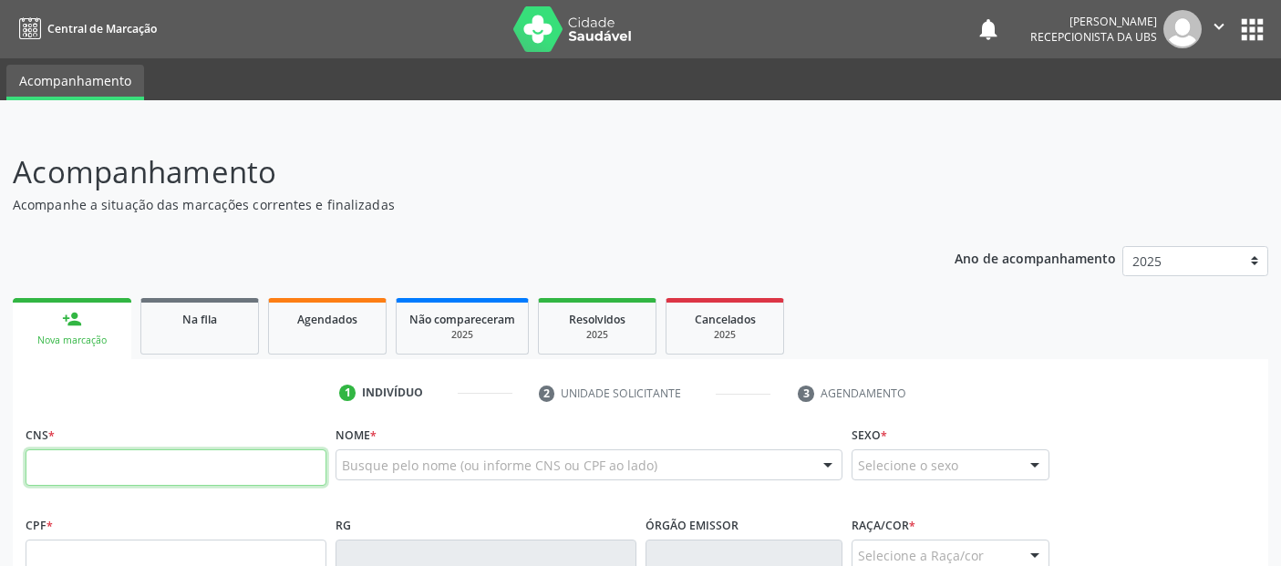
scroll to position [304, 0]
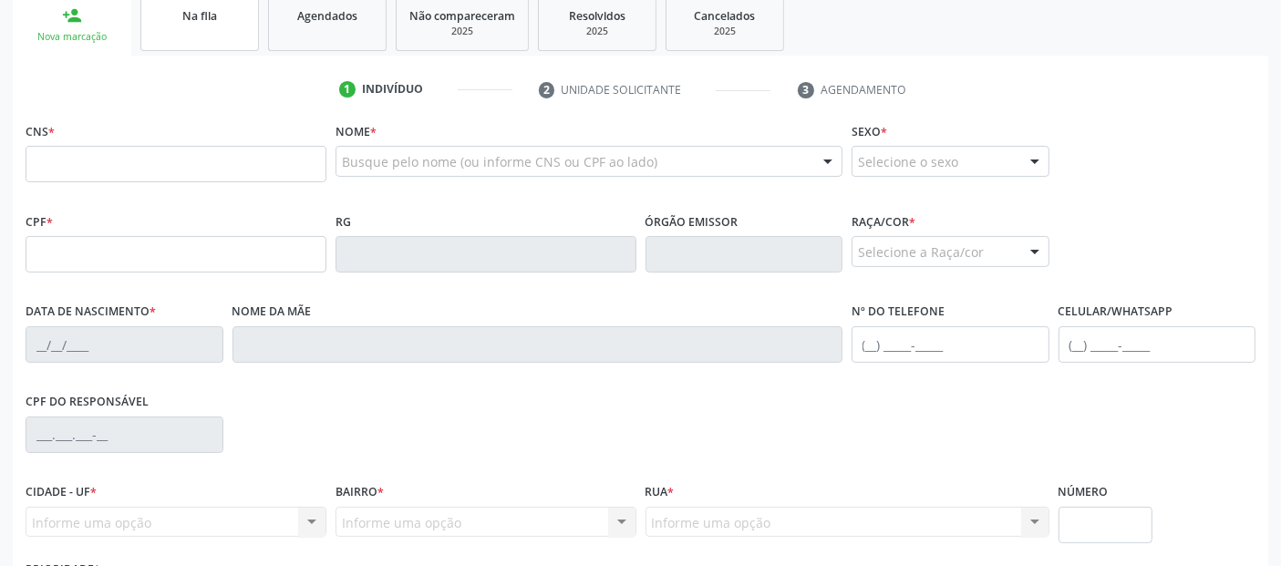
click at [203, 32] on link "Na fila" at bounding box center [199, 23] width 118 height 57
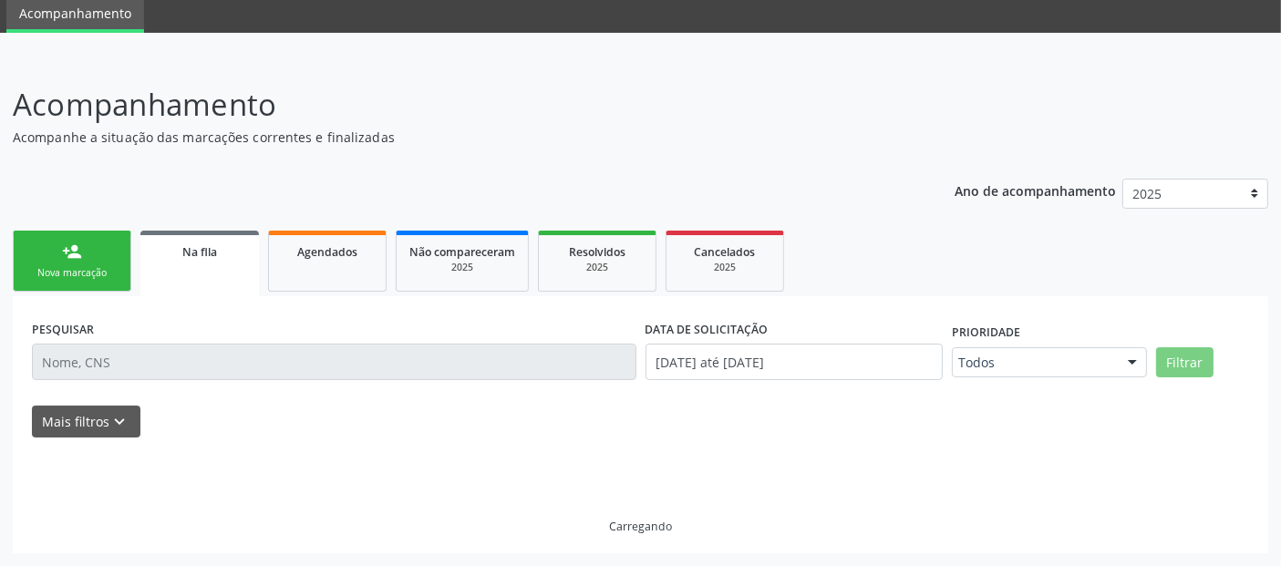
scroll to position [65, 0]
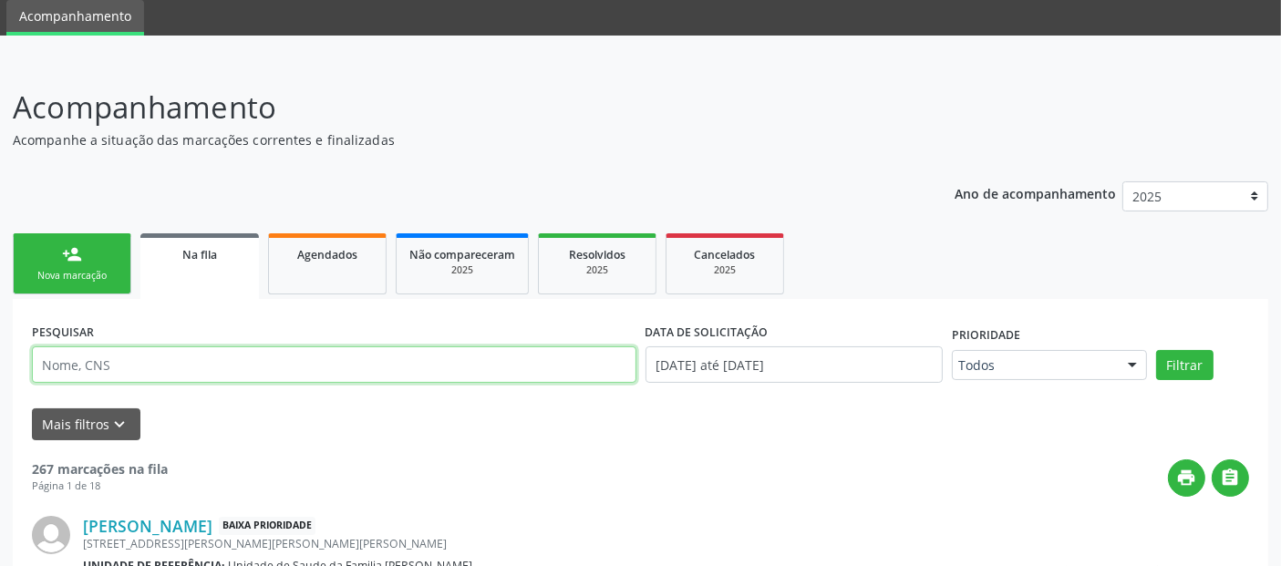
click at [368, 362] on input "text" at bounding box center [334, 364] width 604 height 36
click at [1156, 350] on button "Filtrar" at bounding box center [1184, 365] width 57 height 31
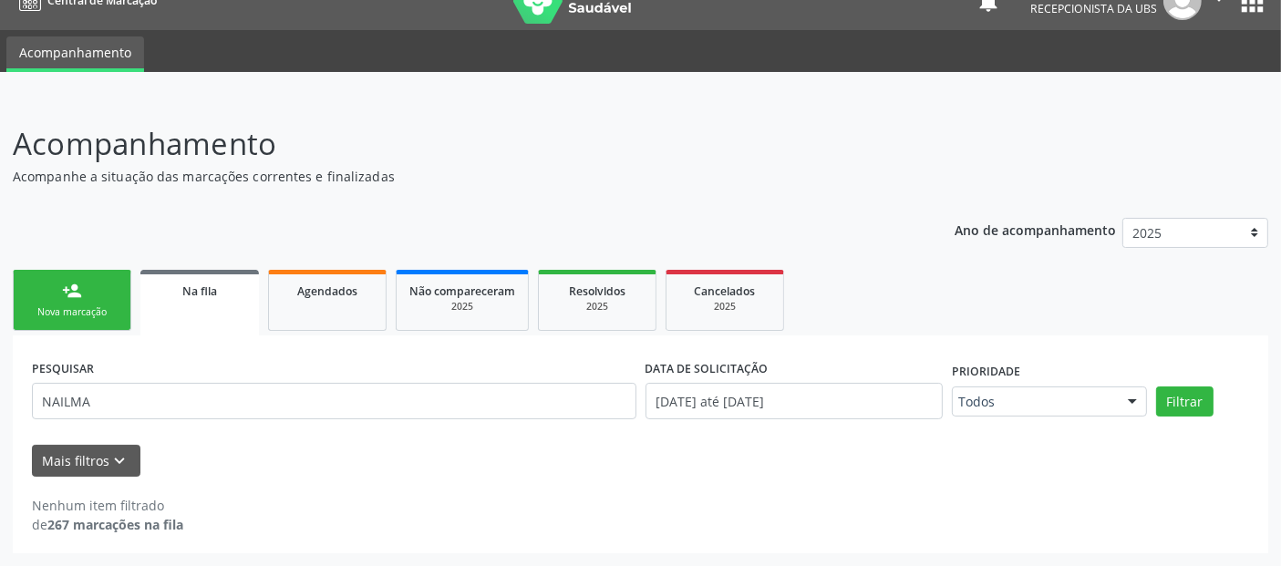
scroll to position [26, 0]
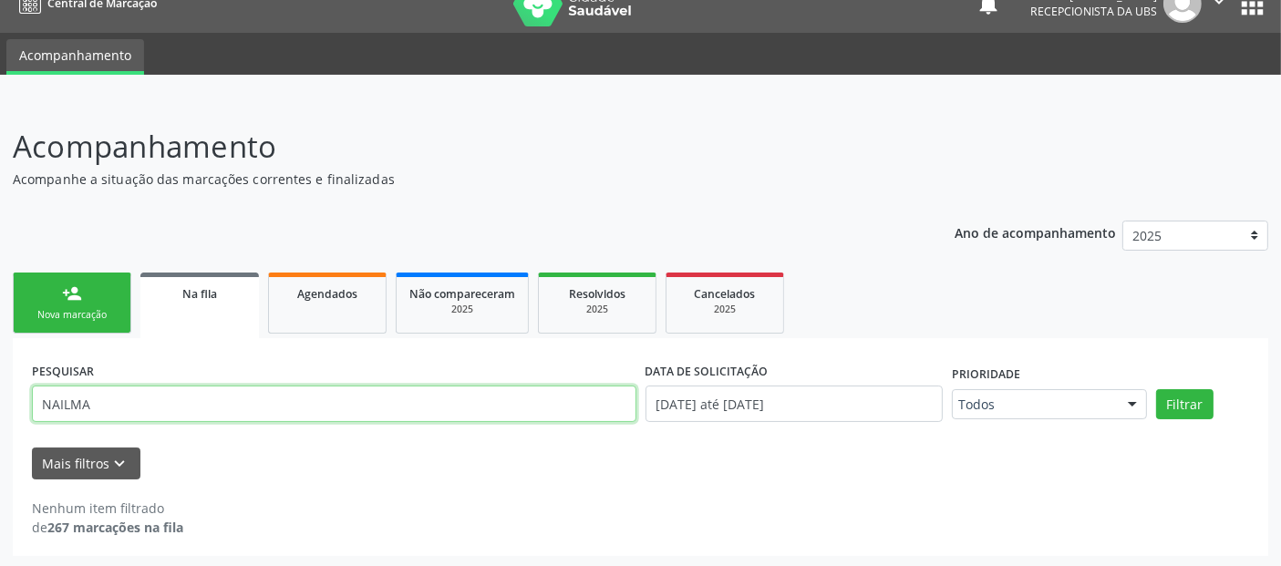
click at [211, 414] on input "NAILMA" at bounding box center [334, 404] width 604 height 36
type input "Nailma"
click at [1156, 389] on button "Filtrar" at bounding box center [1184, 404] width 57 height 31
